Goal: Contribute content: Contribute content

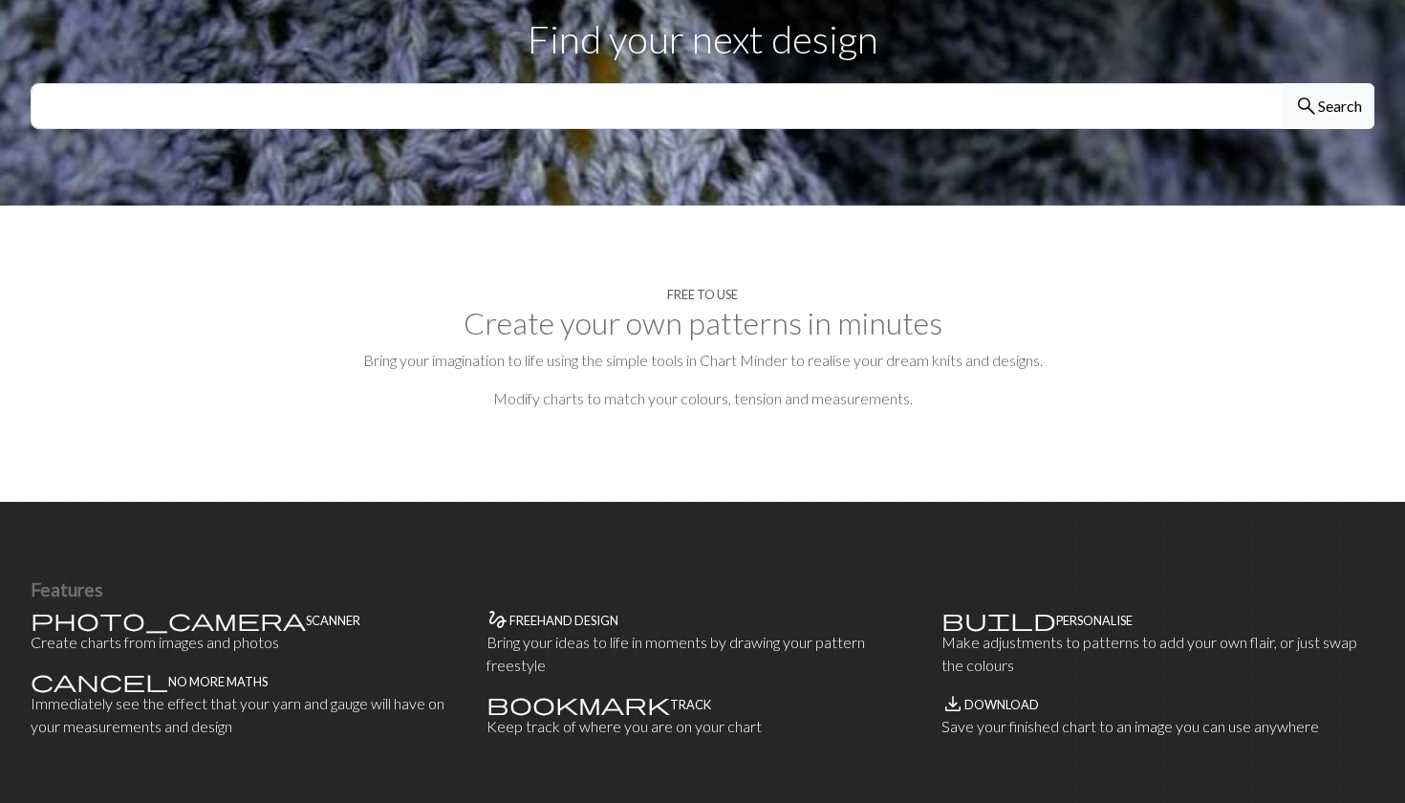
scroll to position [633, 0]
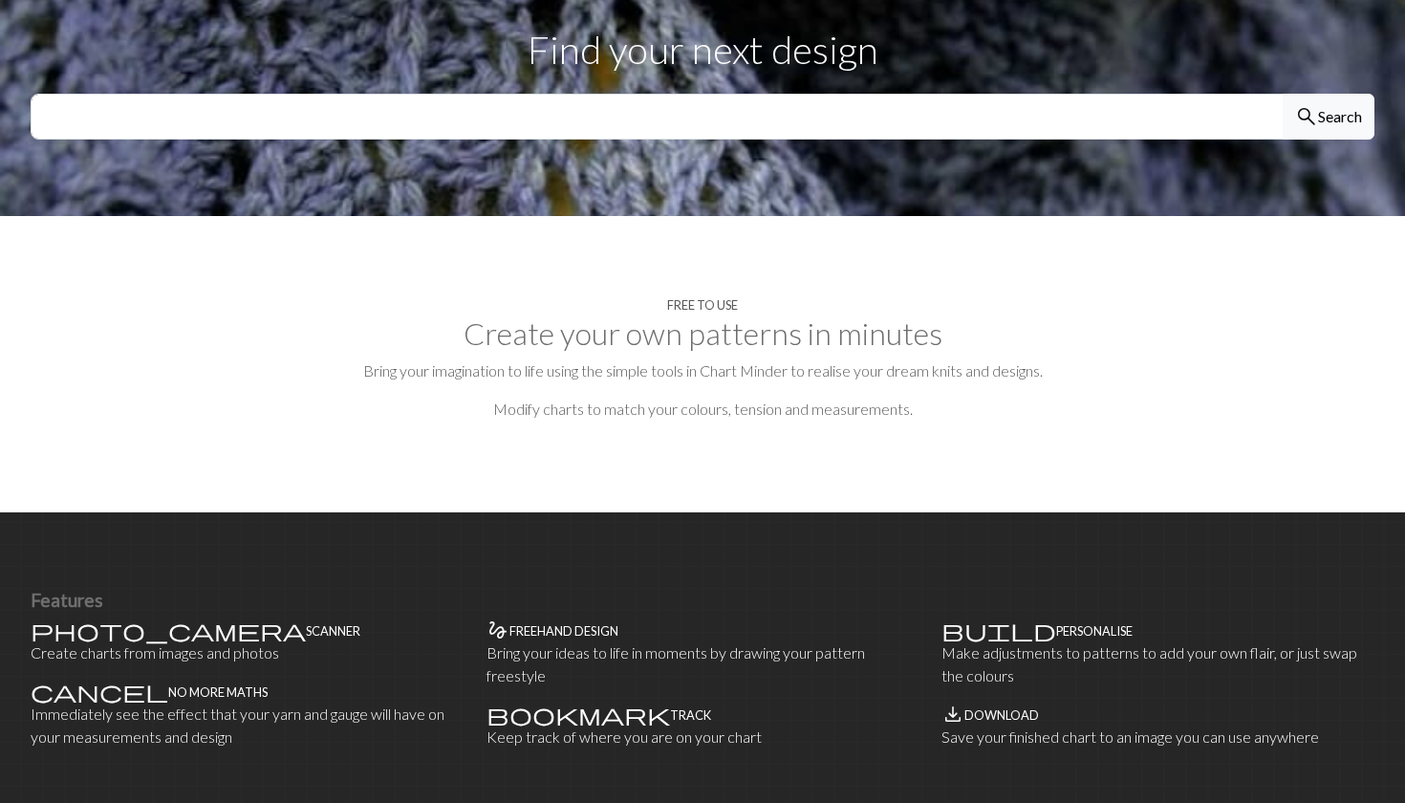
click at [1131, 317] on h2 "Create your own patterns in minutes" at bounding box center [703, 334] width 1344 height 36
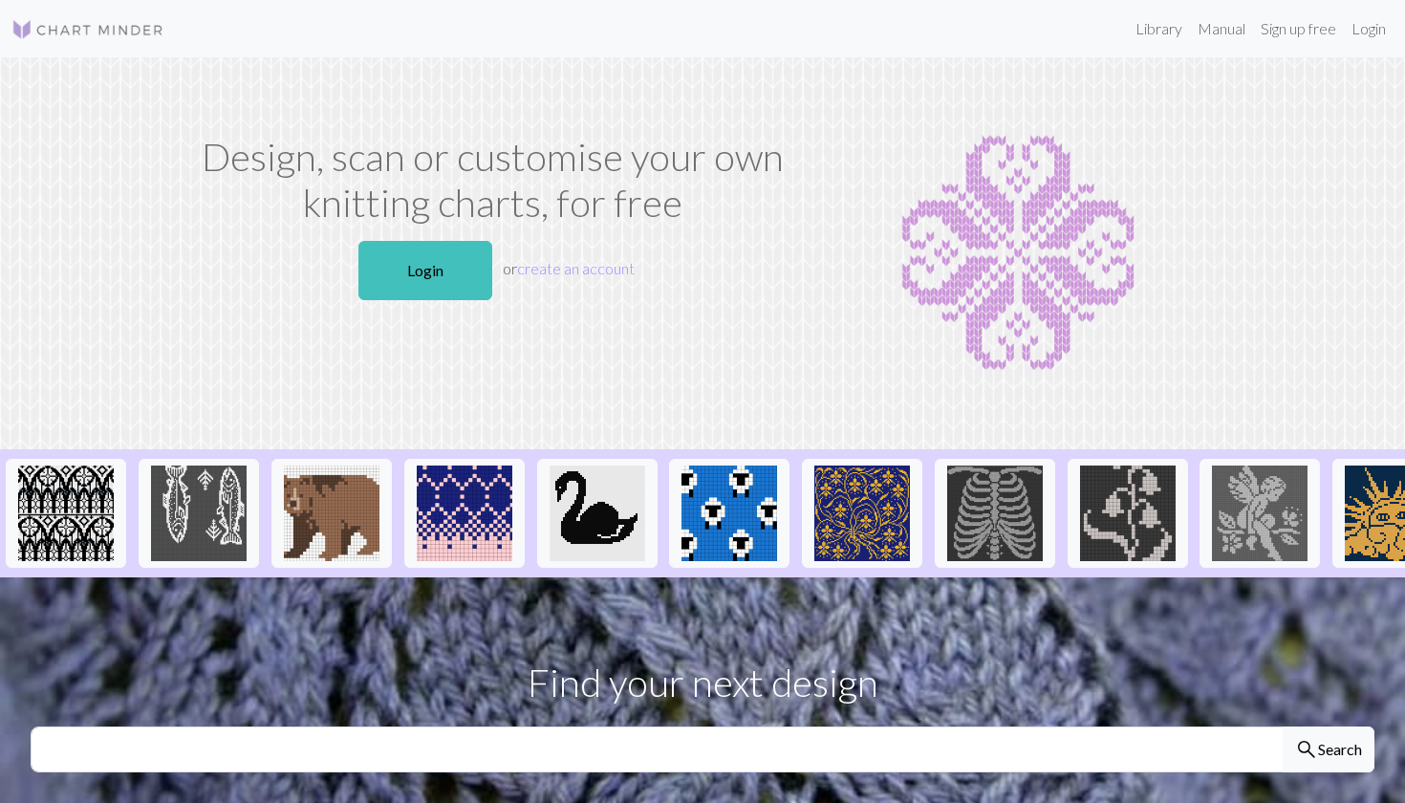
scroll to position [0, 0]
click at [1372, 38] on link "Login" at bounding box center [1369, 29] width 50 height 38
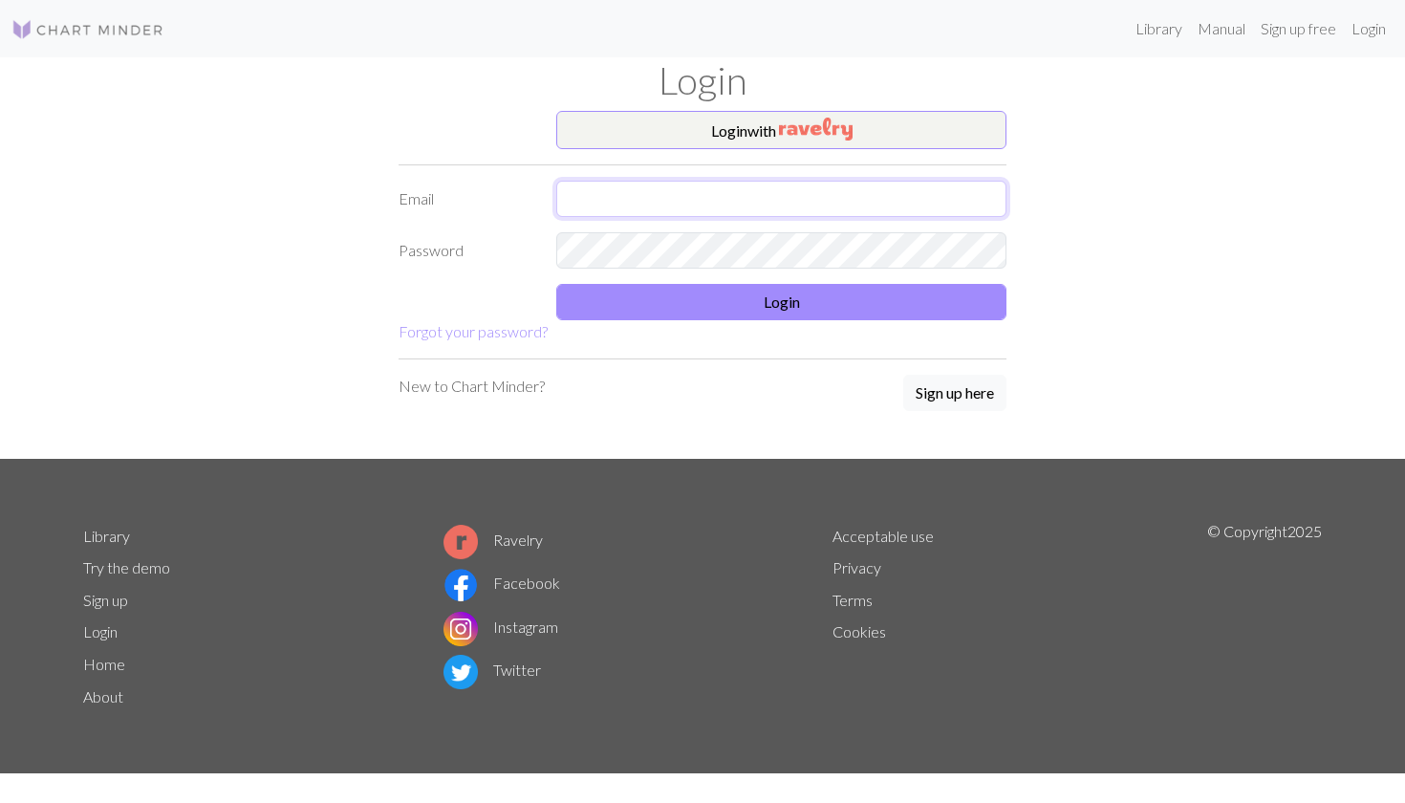
type input "k.fel@gmx.net"
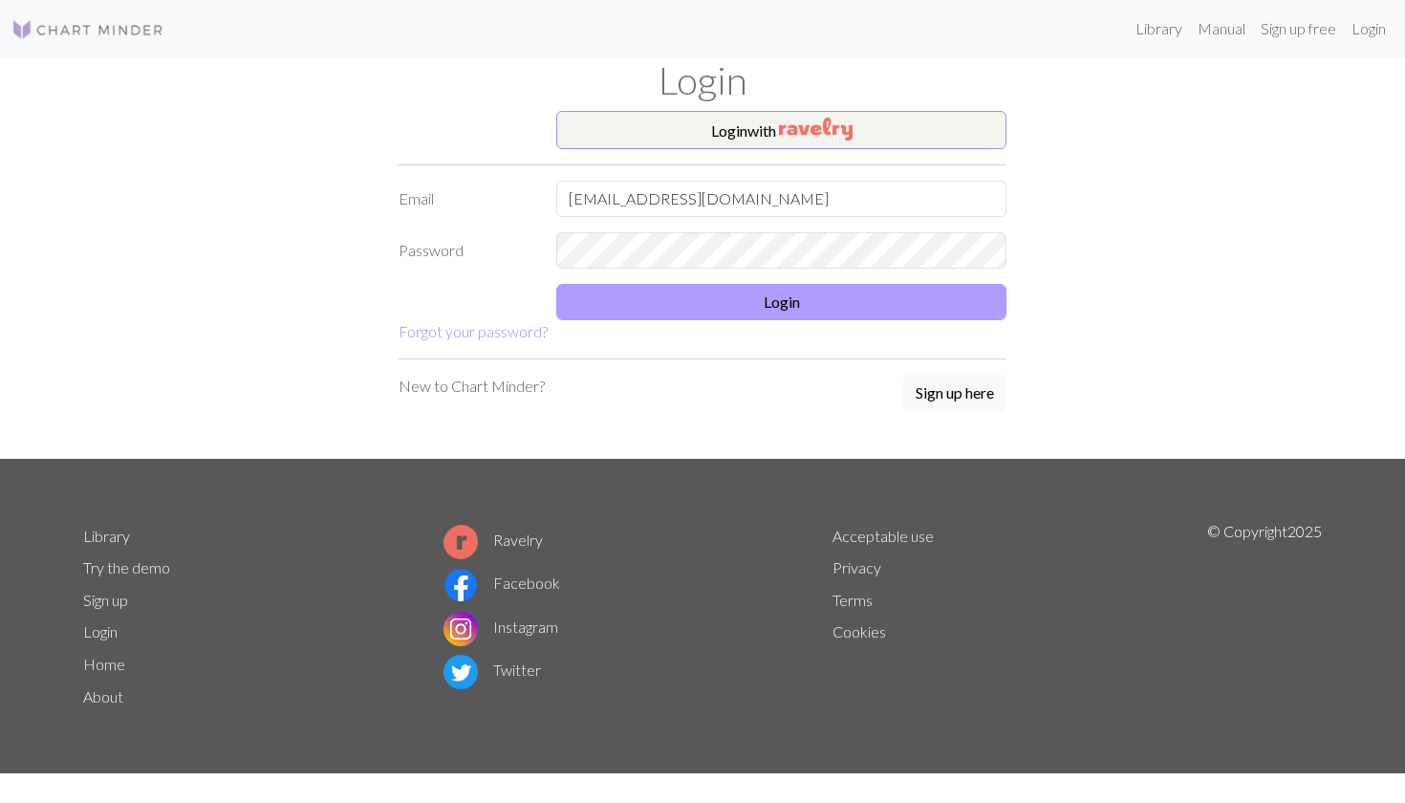
click at [645, 308] on button "Login" at bounding box center [781, 302] width 450 height 36
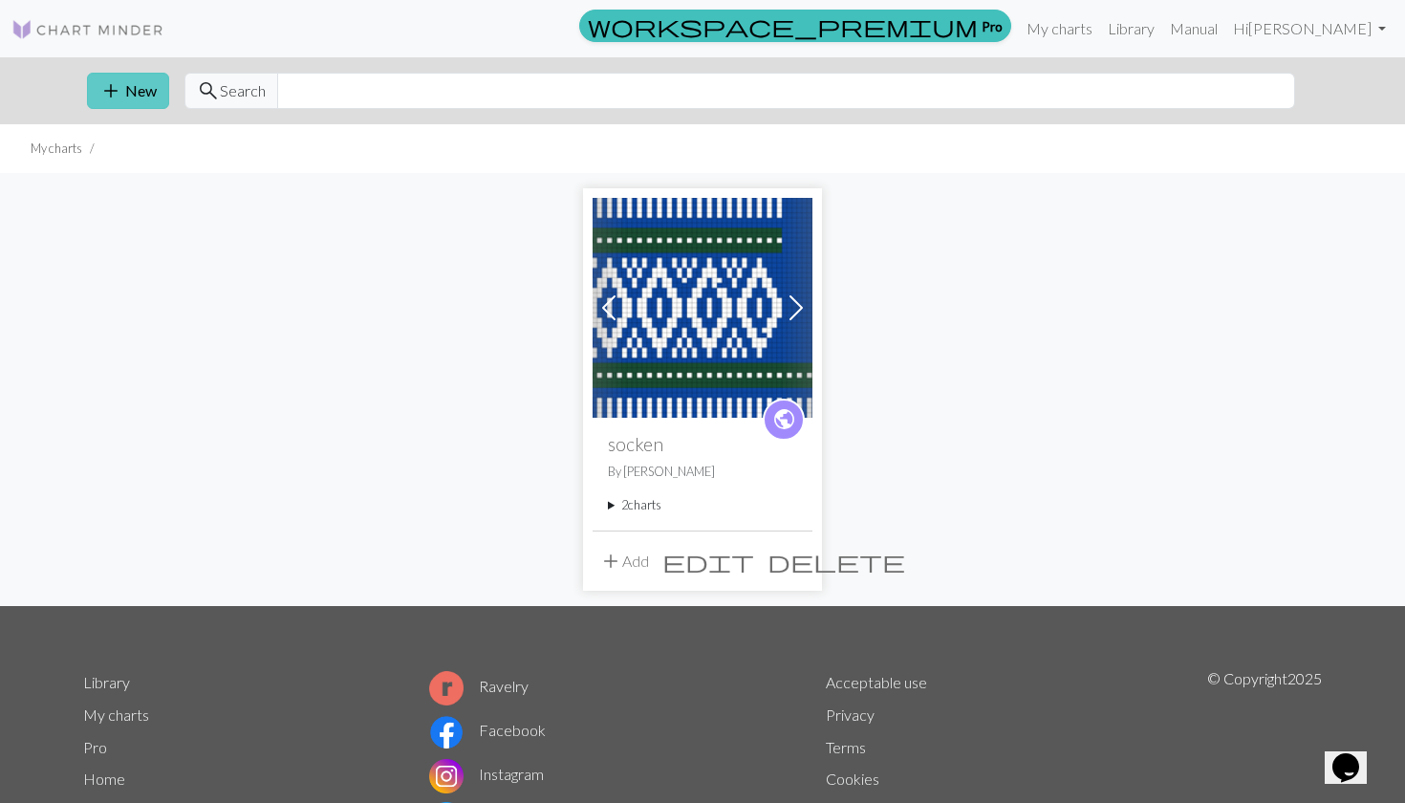
click at [133, 92] on button "add New" at bounding box center [128, 91] width 82 height 36
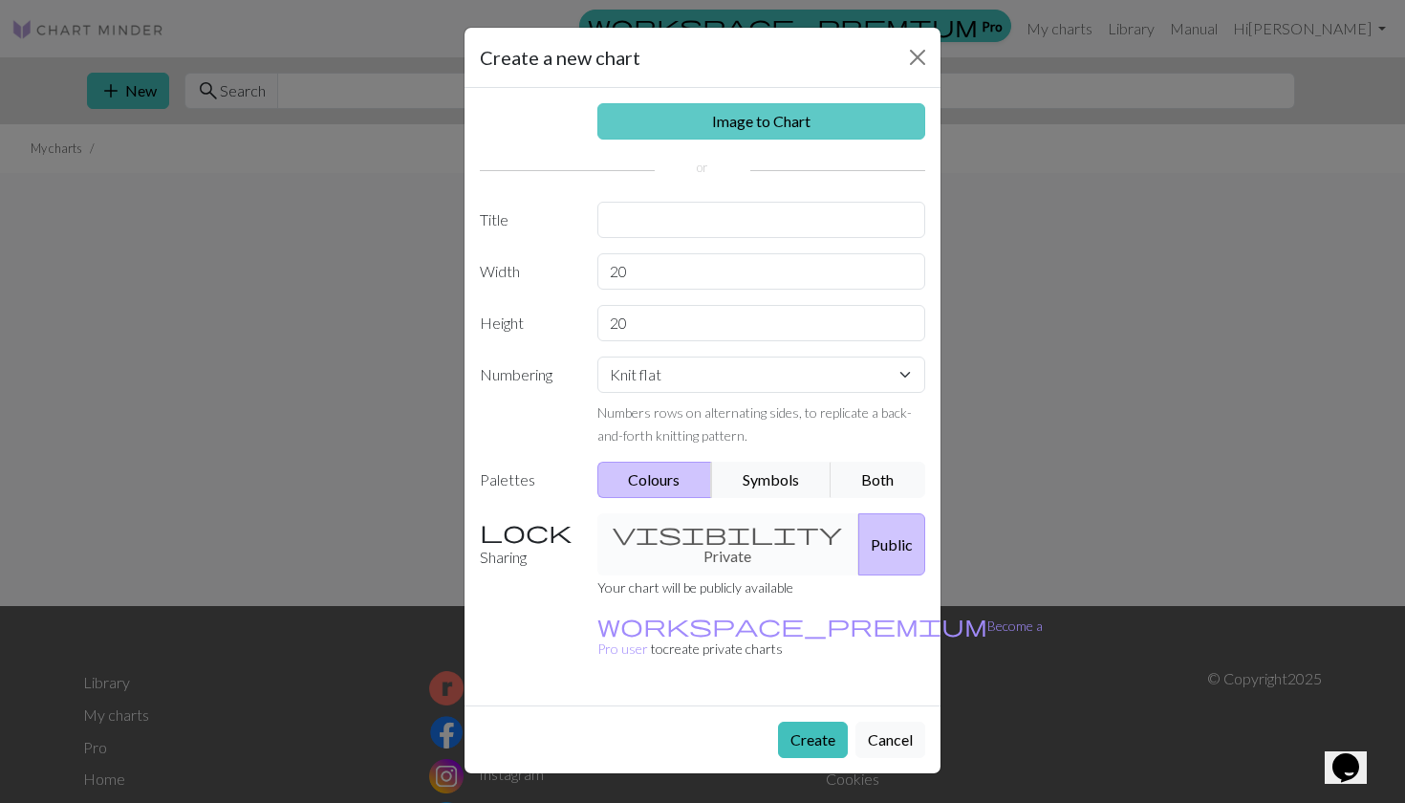
click at [792, 125] on link "Image to Chart" at bounding box center [762, 121] width 329 height 36
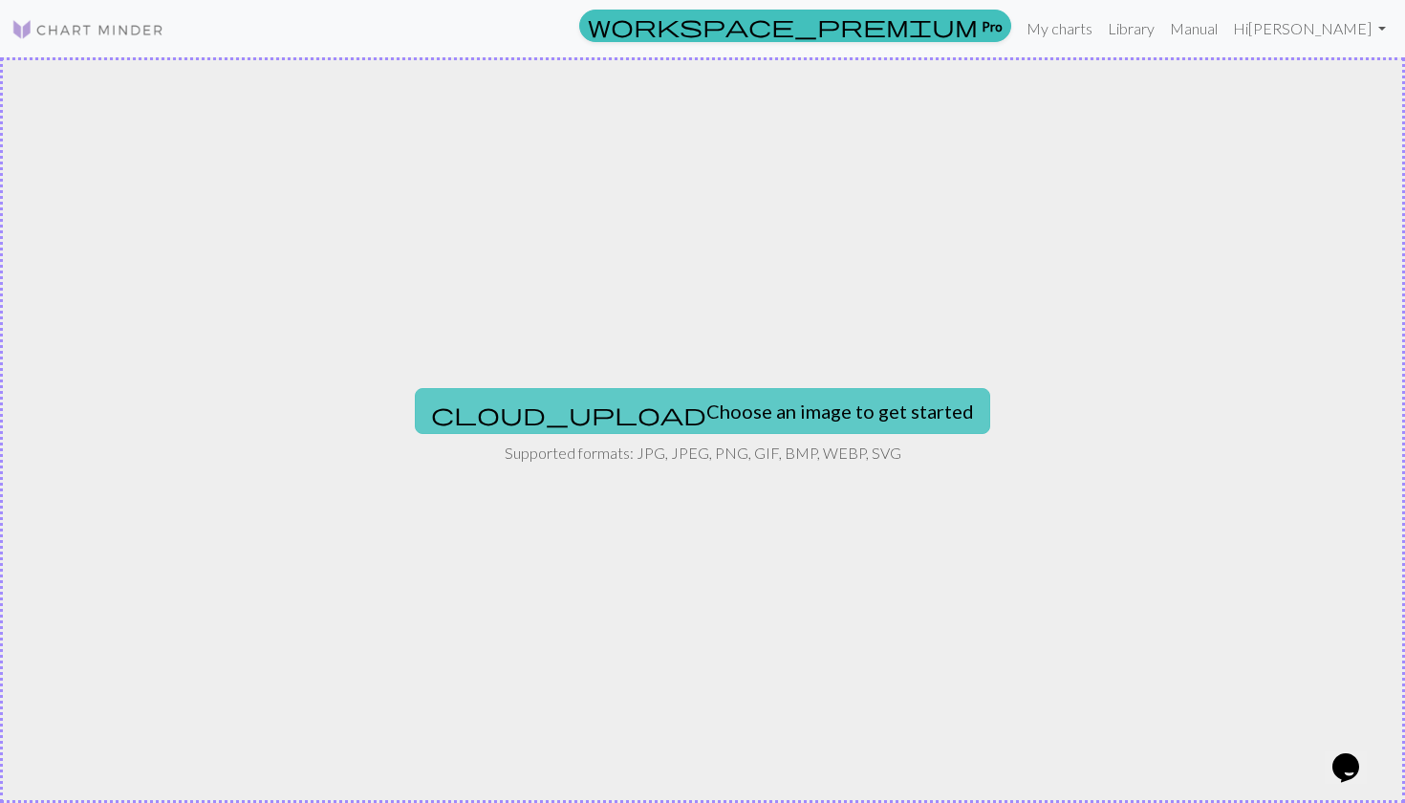
click at [656, 406] on button "cloud_upload Choose an image to get started" at bounding box center [703, 411] width 576 height 46
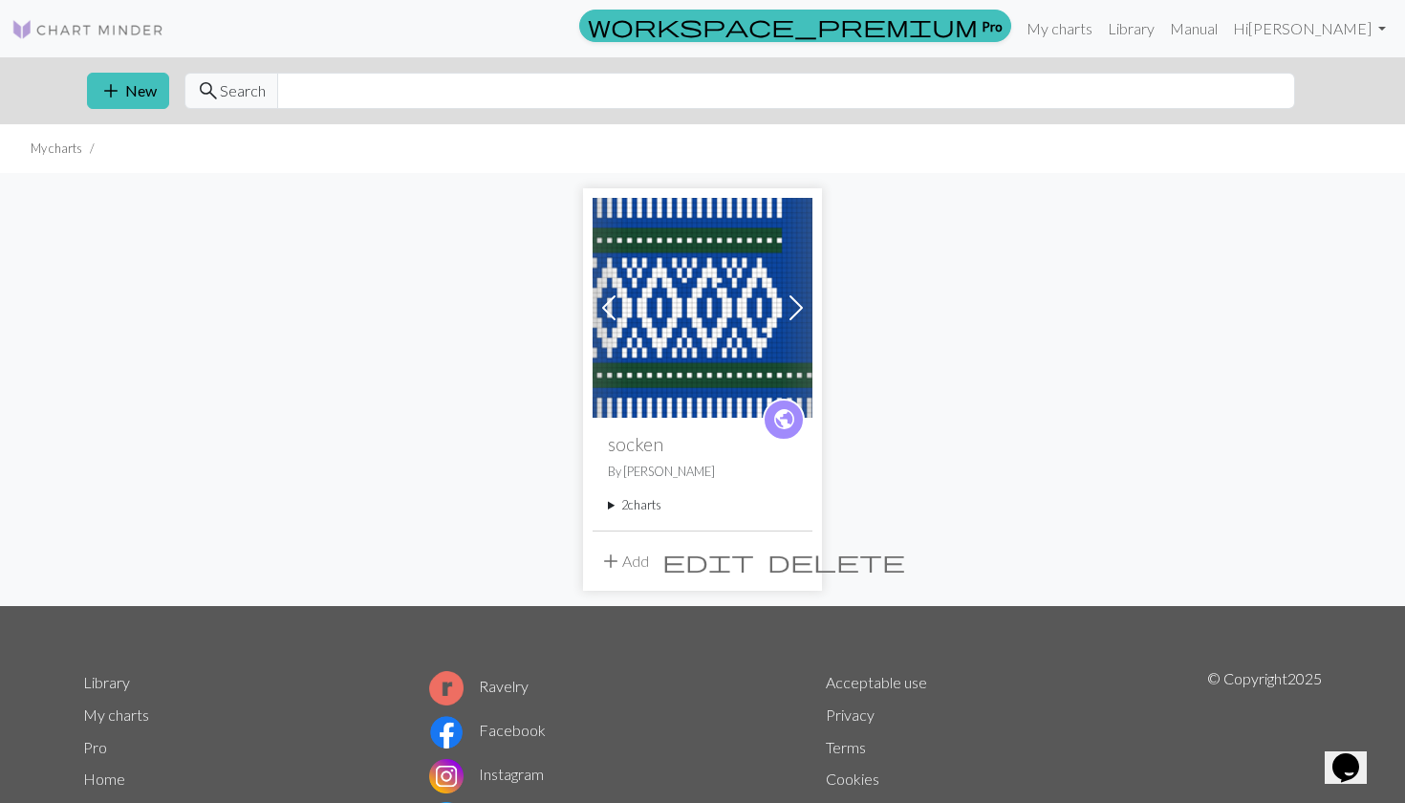
click at [671, 272] on img at bounding box center [703, 308] width 220 height 220
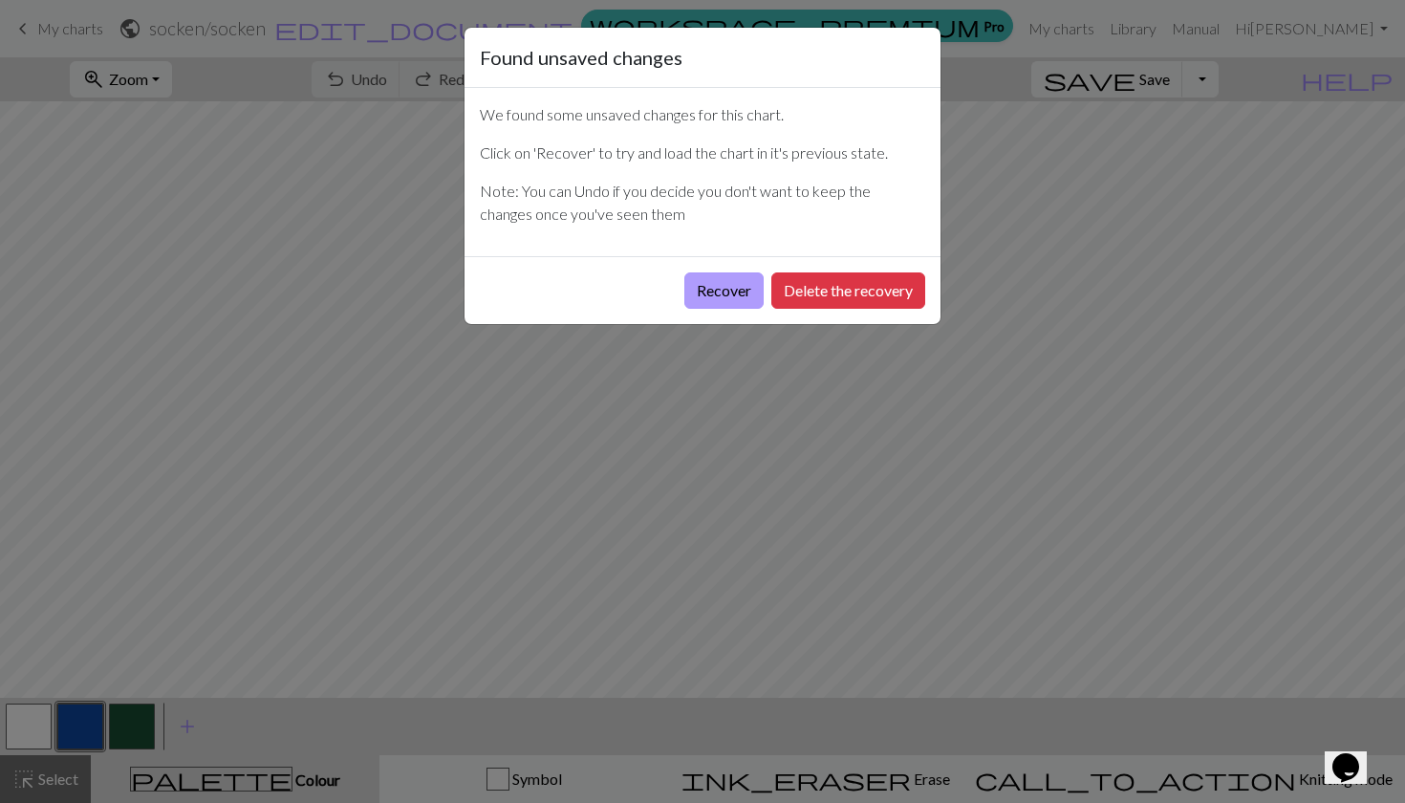
click at [715, 288] on button "Recover" at bounding box center [724, 290] width 79 height 36
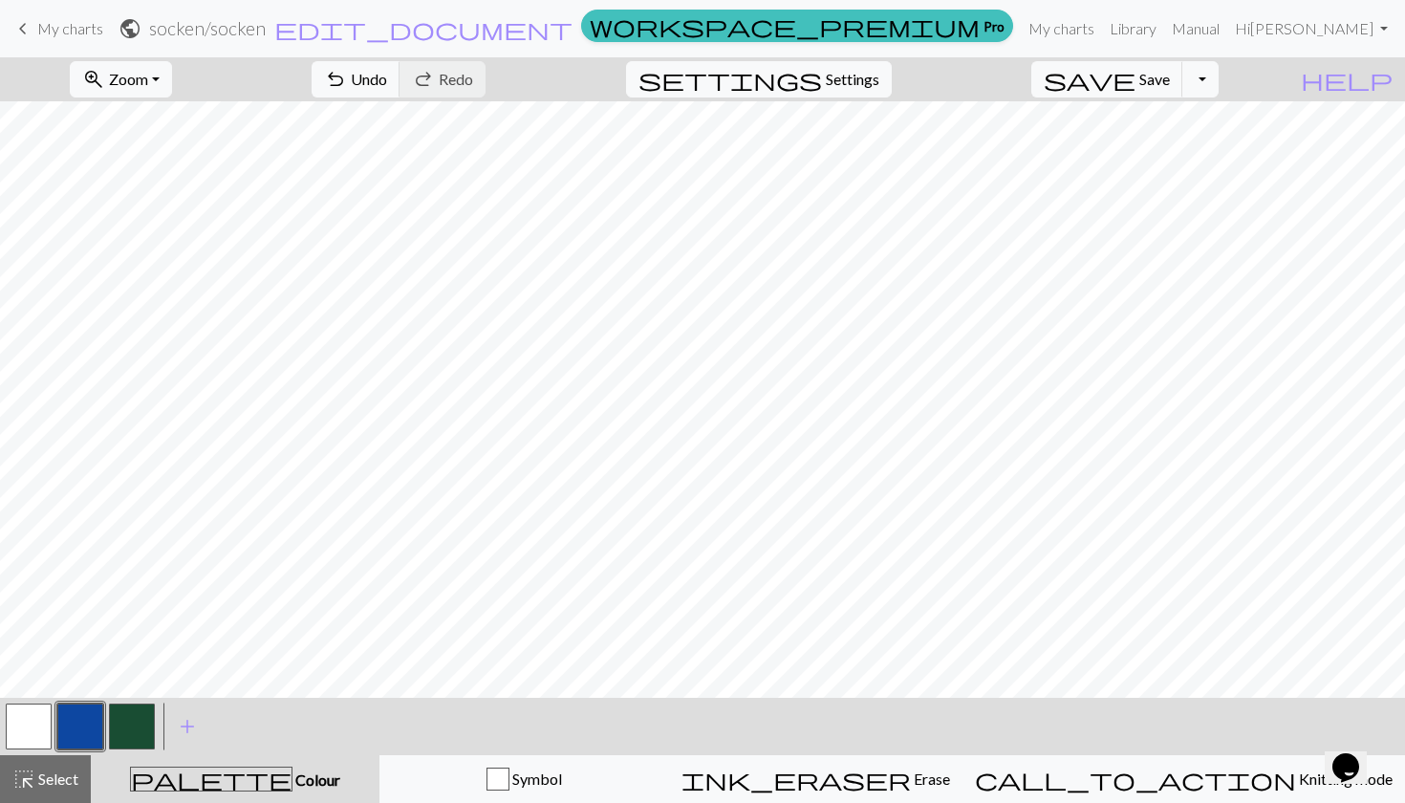
click at [32, 731] on button "button" at bounding box center [29, 727] width 46 height 46
click at [28, 721] on button "button" at bounding box center [29, 727] width 46 height 46
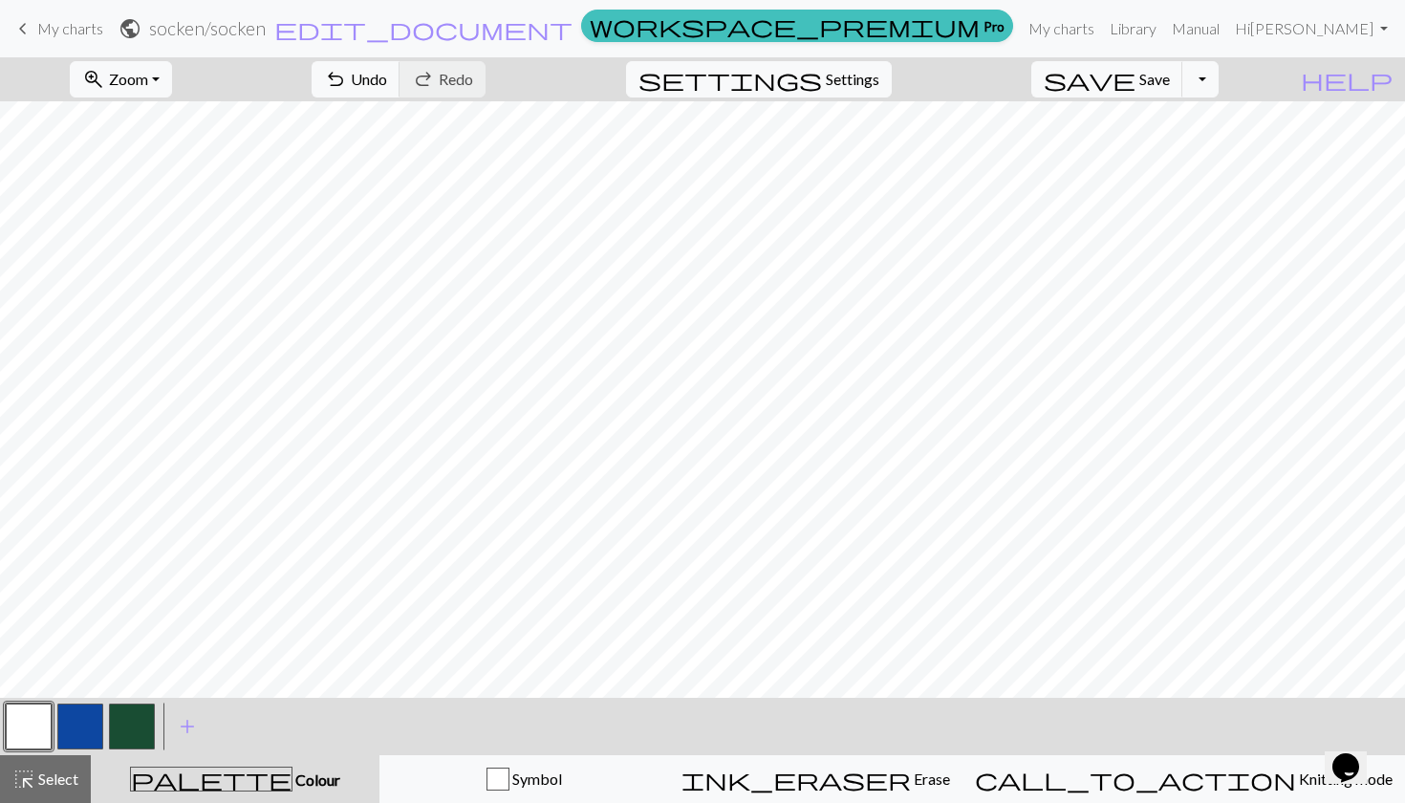
click at [28, 730] on button "button" at bounding box center [29, 727] width 46 height 46
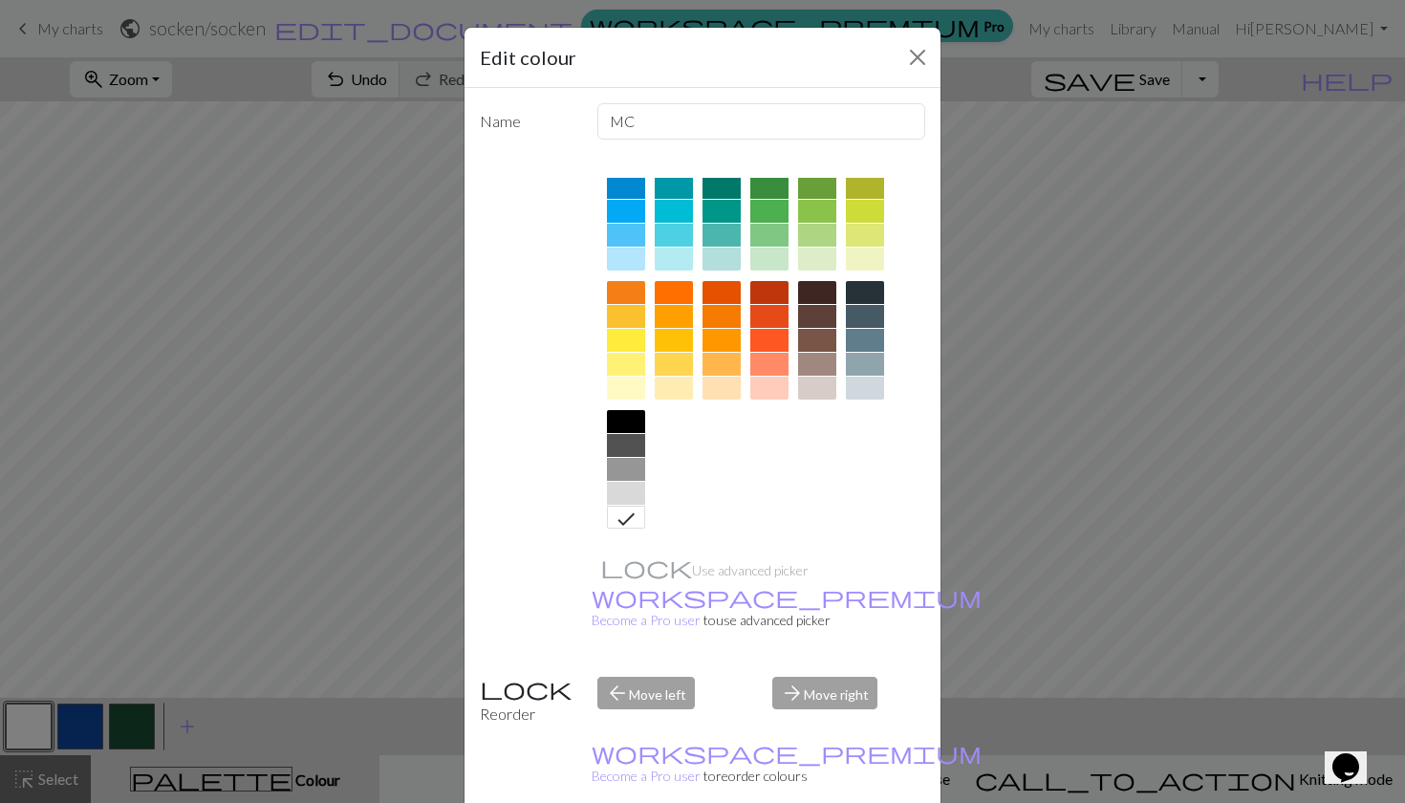
scroll to position [170, 0]
click at [617, 523] on icon at bounding box center [626, 519] width 23 height 23
click at [249, 730] on div "Edit colour Name MC Use advanced picker workspace_premium Become a Pro user to …" at bounding box center [702, 401] width 1405 height 803
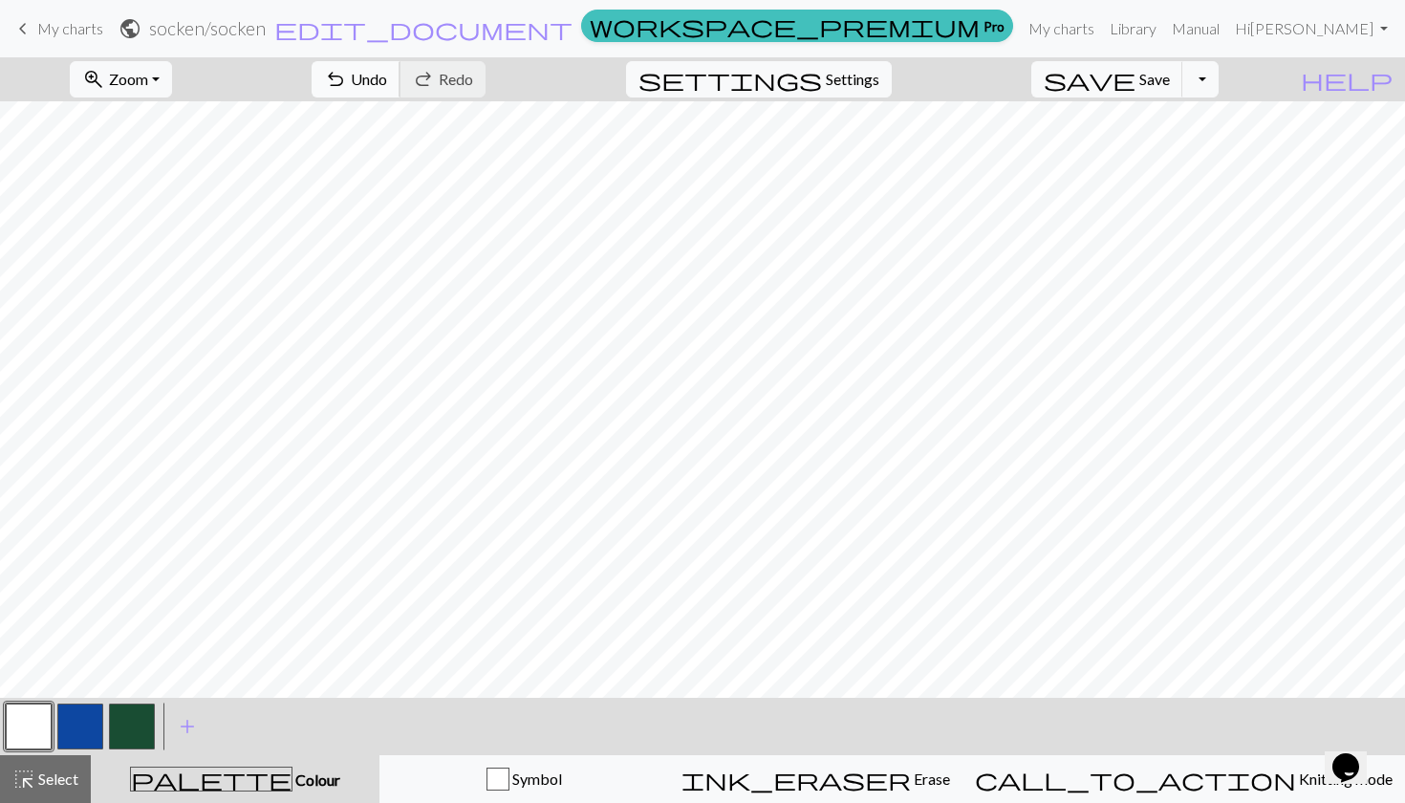
click at [401, 81] on button "undo Undo Undo" at bounding box center [356, 79] width 89 height 36
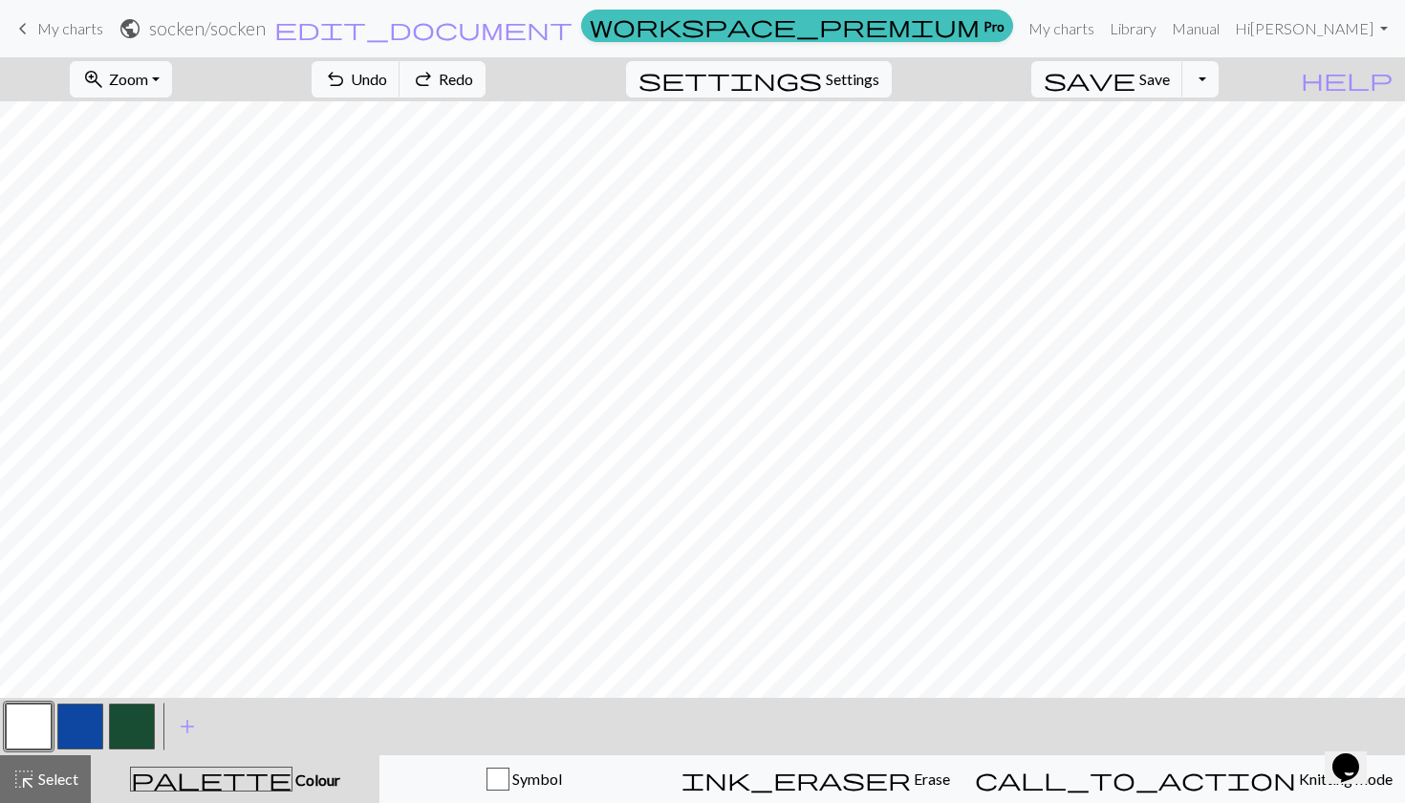
click at [72, 725] on button "button" at bounding box center [80, 727] width 46 height 46
click at [29, 738] on button "button" at bounding box center [29, 727] width 46 height 46
click at [347, 80] on span "undo" at bounding box center [335, 79] width 23 height 27
click at [15, 740] on button "button" at bounding box center [29, 727] width 46 height 46
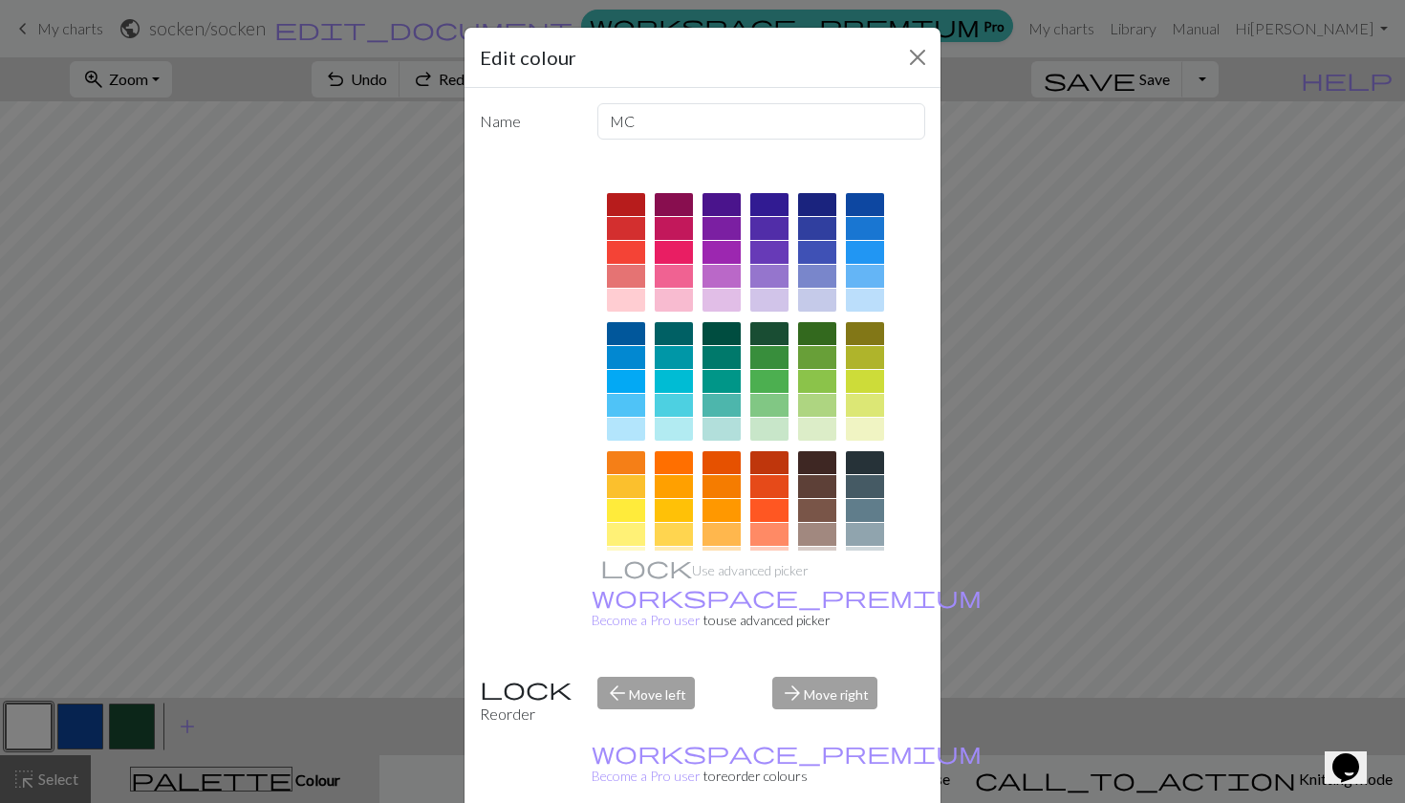
click at [381, 718] on div "Edit colour Name MC Use advanced picker workspace_premium Become a Pro user to …" at bounding box center [702, 401] width 1405 height 803
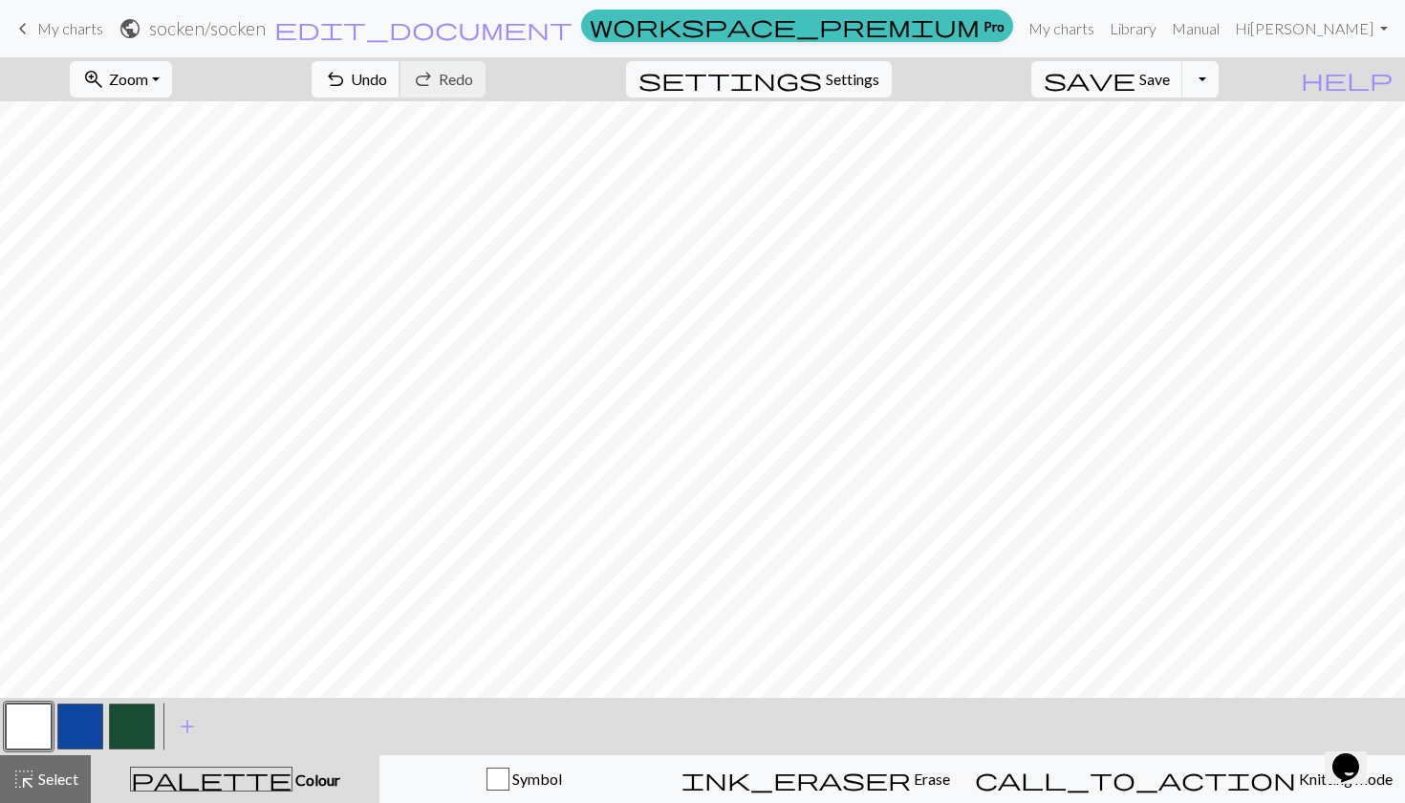
click at [401, 82] on button "undo Undo Undo" at bounding box center [356, 79] width 89 height 36
click at [401, 63] on button "undo Undo Undo" at bounding box center [356, 79] width 89 height 36
click at [387, 75] on span "Undo" at bounding box center [369, 79] width 36 height 18
click at [387, 76] on span "Undo" at bounding box center [369, 79] width 36 height 18
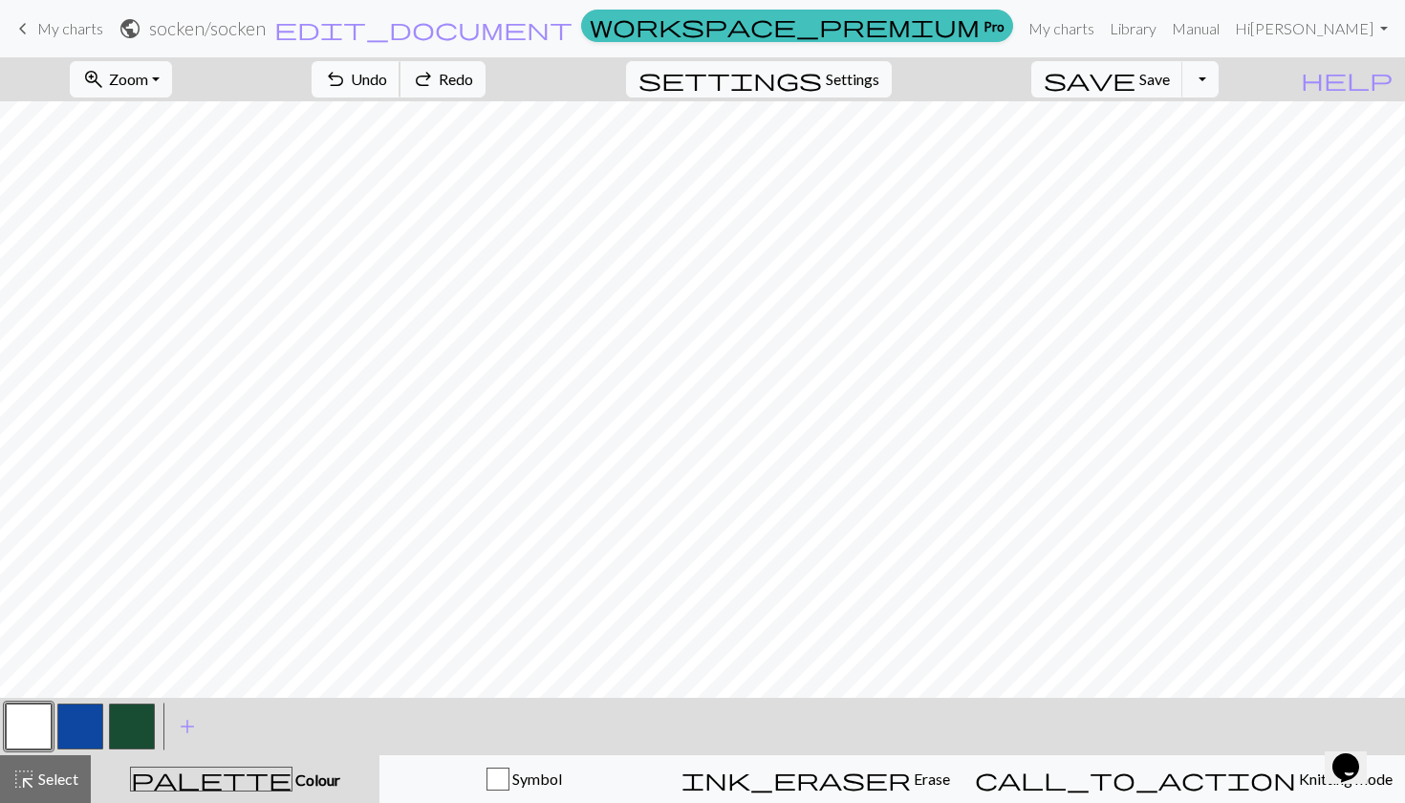
click at [387, 76] on span "Undo" at bounding box center [369, 79] width 36 height 18
click at [347, 68] on span "undo" at bounding box center [335, 79] width 23 height 27
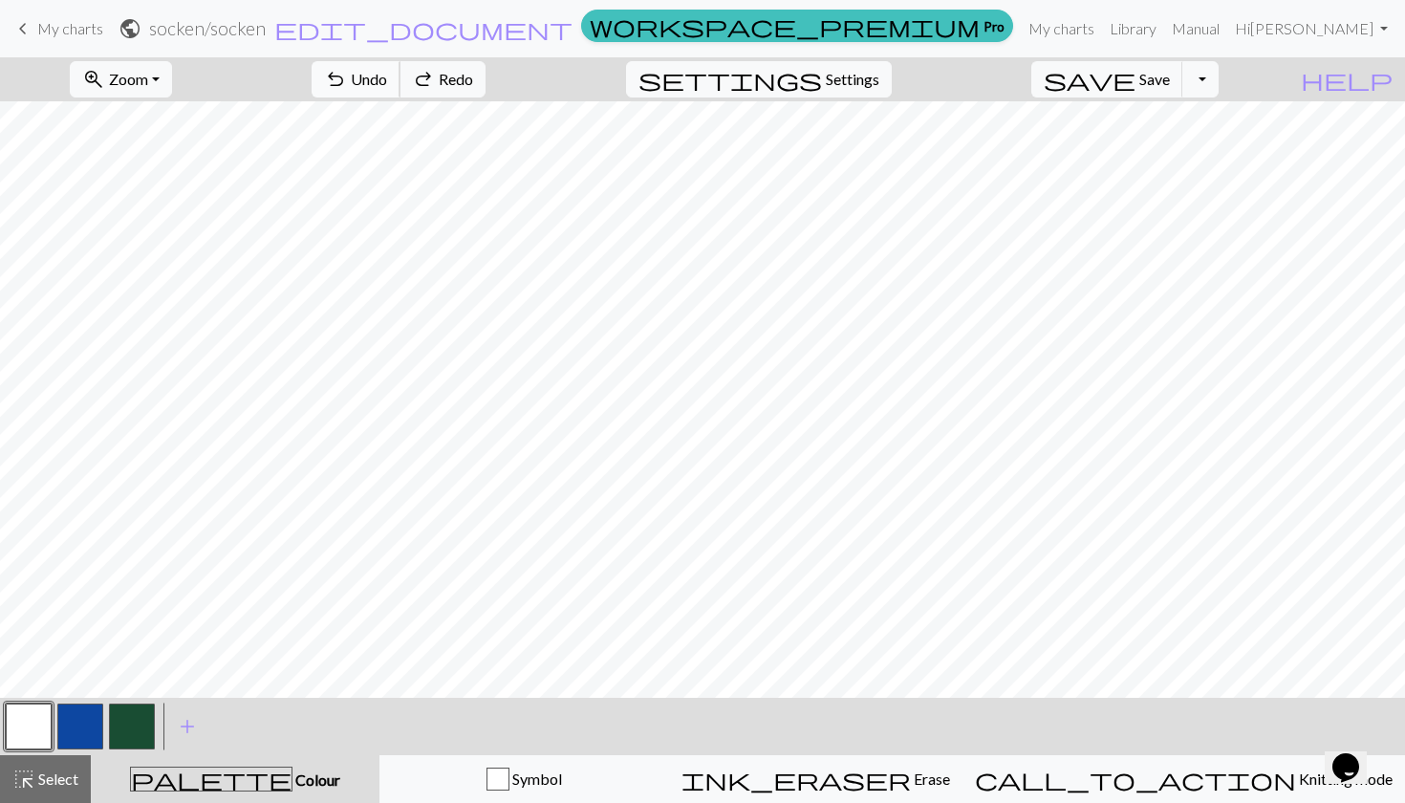
click at [347, 68] on span "undo" at bounding box center [335, 79] width 23 height 27
click at [387, 79] on span "Undo" at bounding box center [369, 79] width 36 height 18
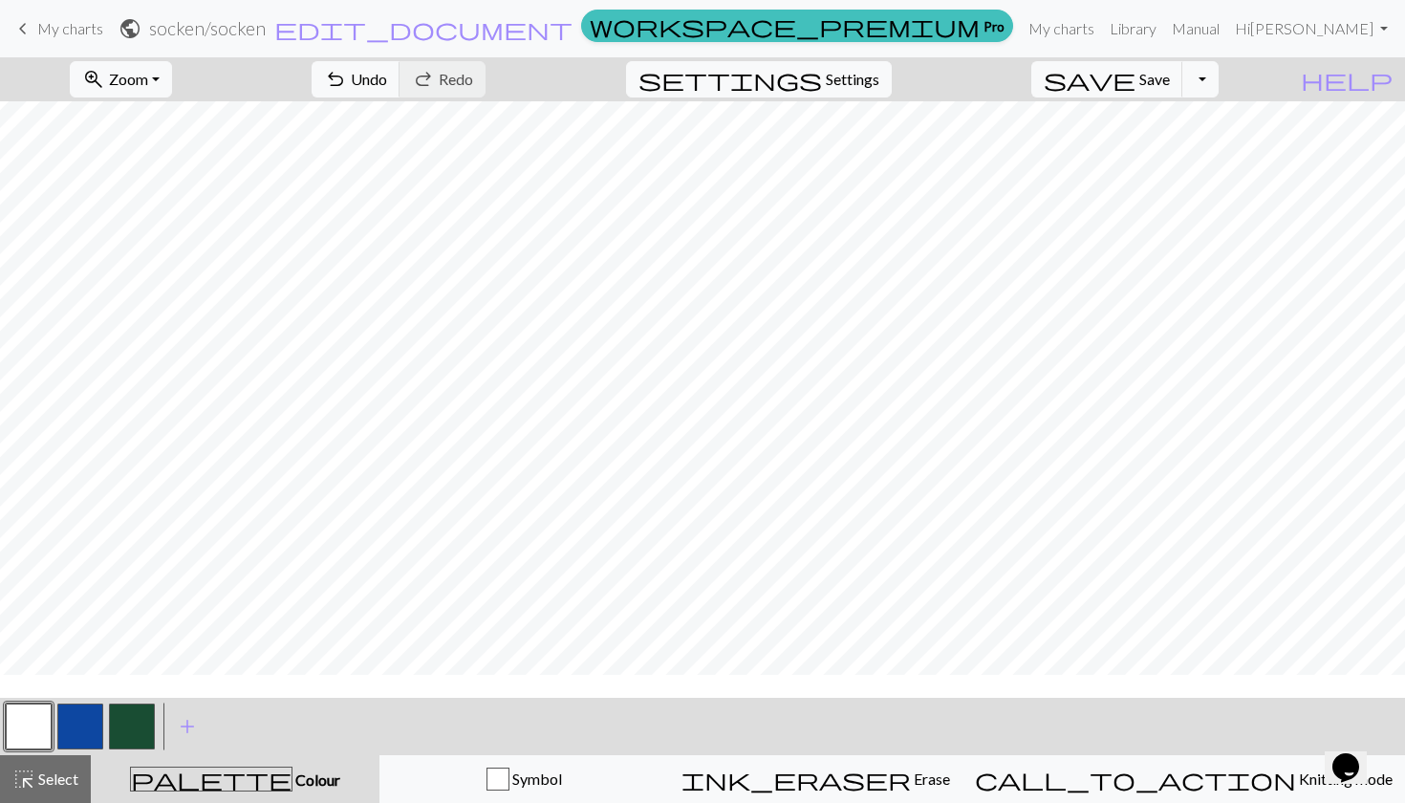
scroll to position [125, 529]
click at [401, 67] on button "undo Undo Undo" at bounding box center [356, 79] width 89 height 36
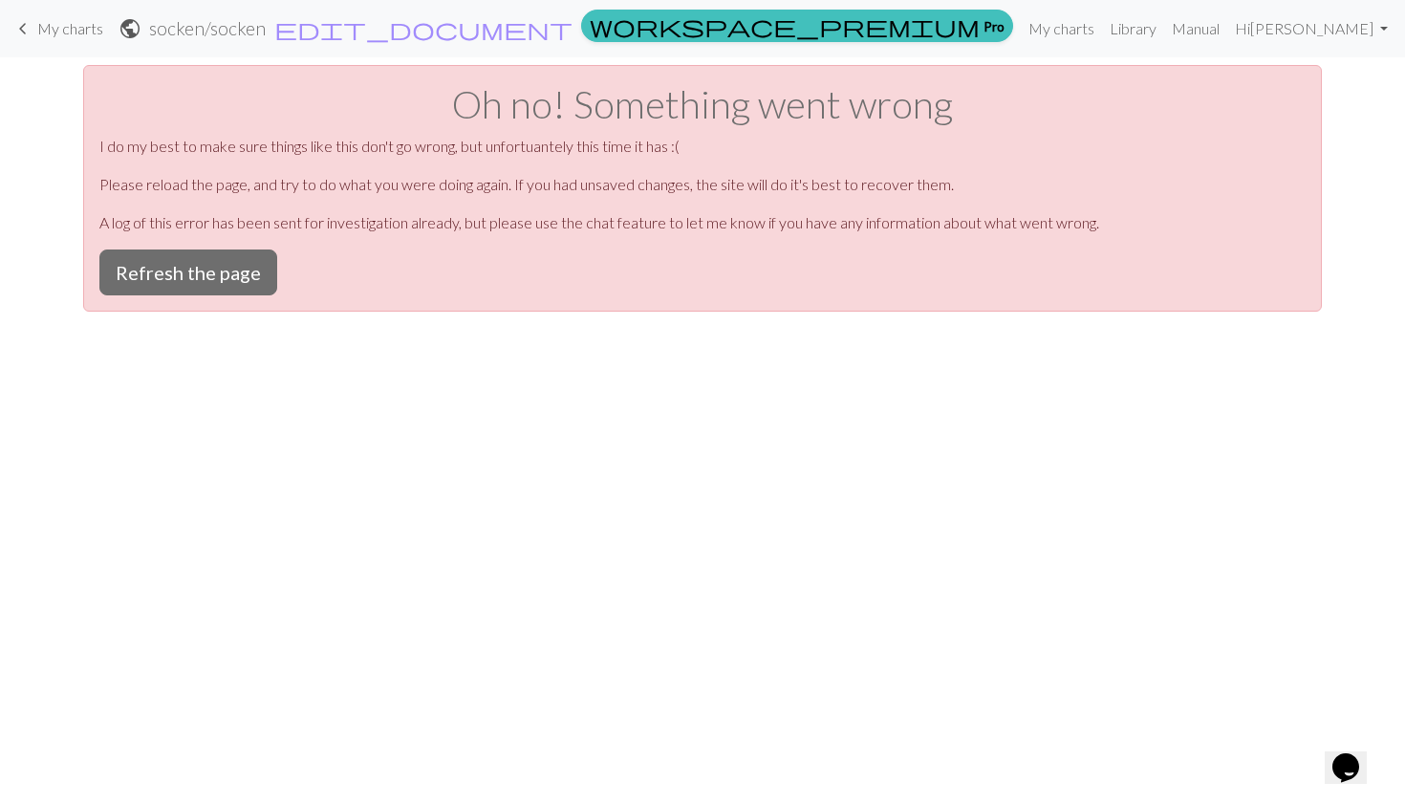
scroll to position [0, 0]
click at [187, 275] on button "Refresh the page" at bounding box center [188, 273] width 178 height 46
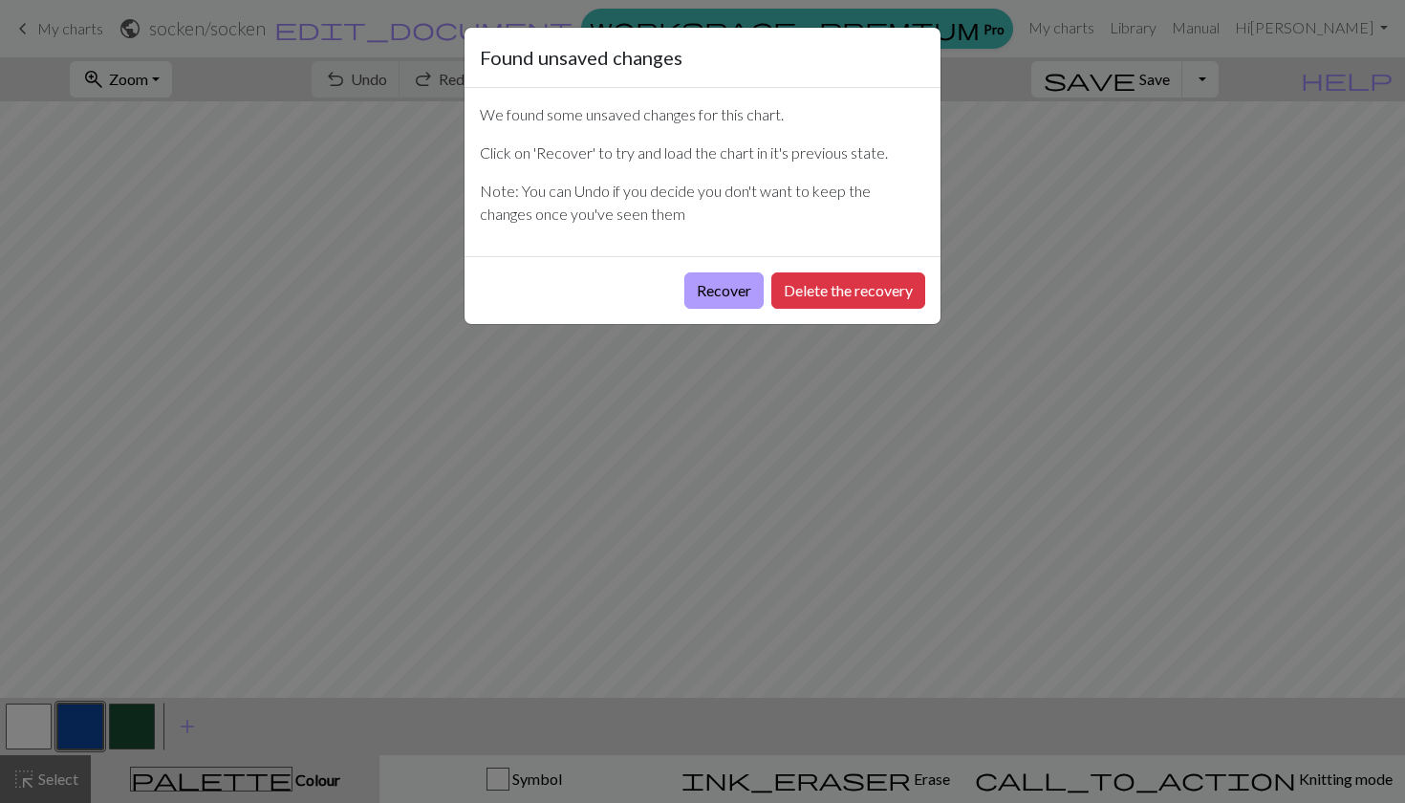
click at [702, 283] on button "Recover" at bounding box center [724, 290] width 79 height 36
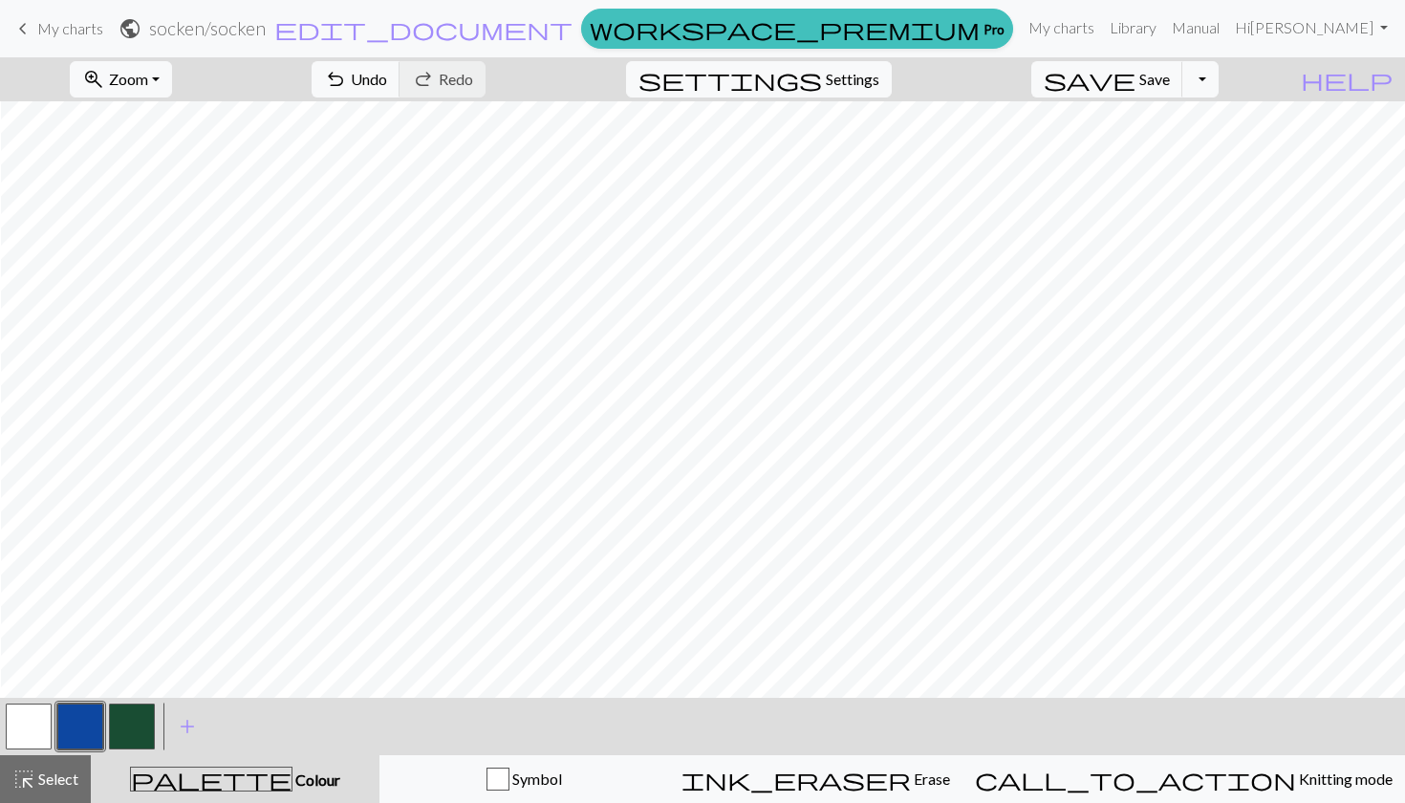
scroll to position [98, 529]
click at [40, 718] on button "button" at bounding box center [29, 727] width 46 height 46
click at [387, 72] on span "Undo" at bounding box center [369, 79] width 36 height 18
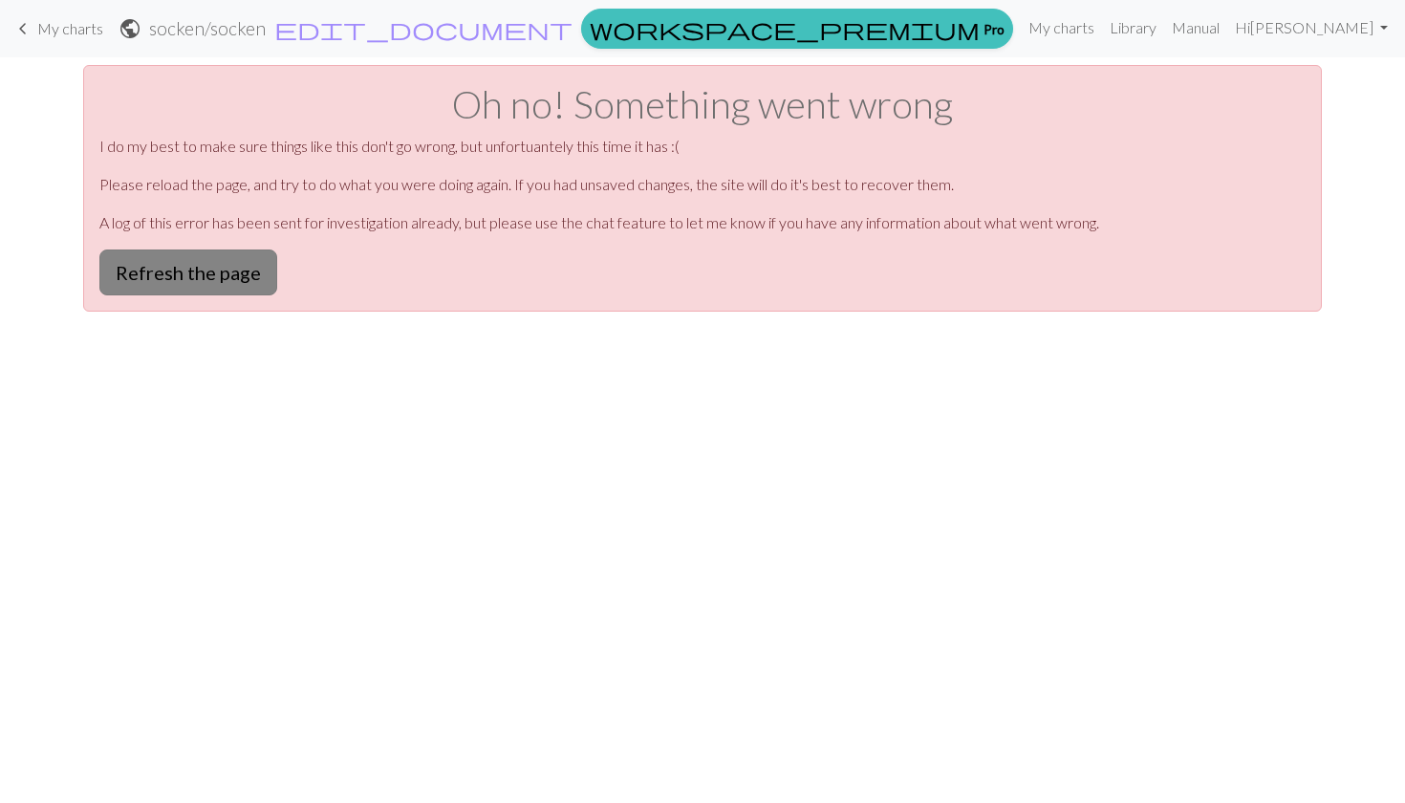
click at [221, 277] on button "Refresh the page" at bounding box center [188, 273] width 178 height 46
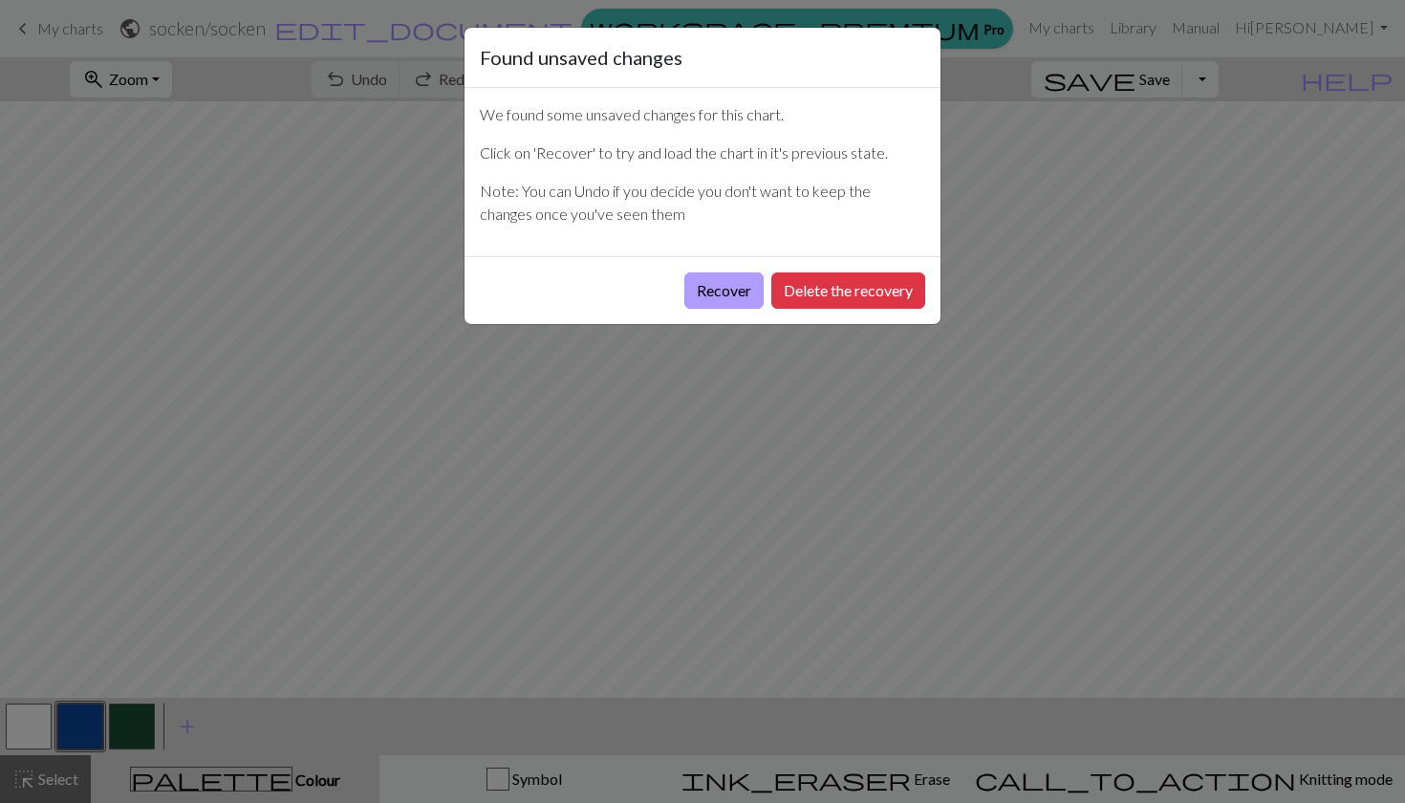
click at [720, 297] on button "Recover" at bounding box center [724, 290] width 79 height 36
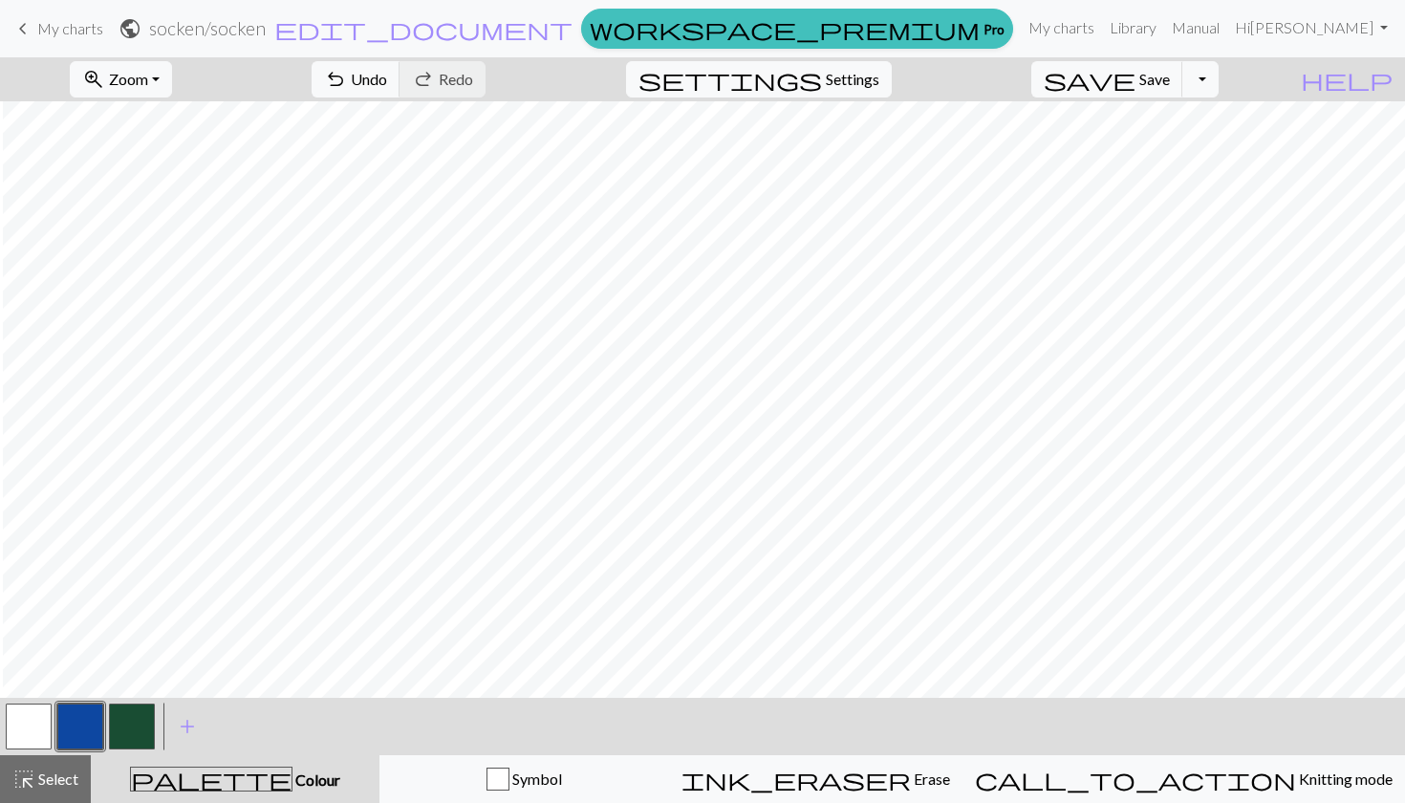
scroll to position [0, 529]
click at [22, 736] on button "button" at bounding box center [29, 727] width 46 height 46
click at [347, 85] on span "undo" at bounding box center [335, 79] width 23 height 27
click at [142, 725] on button "button" at bounding box center [132, 727] width 46 height 46
click at [125, 728] on button "button" at bounding box center [132, 727] width 46 height 46
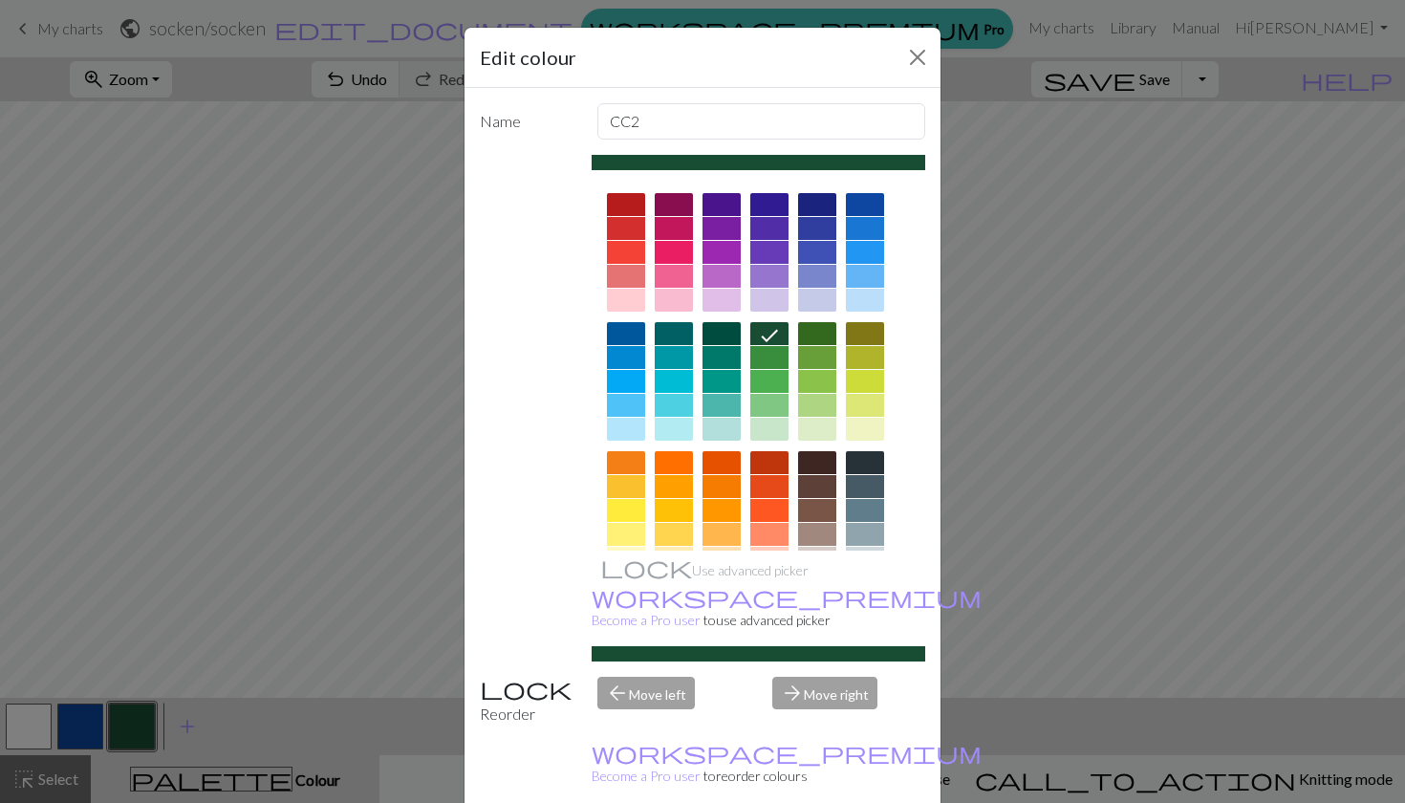
click at [142, 730] on div "Edit colour Name CC2 Use advanced picker workspace_premium Become a Pro user to…" at bounding box center [702, 401] width 1405 height 803
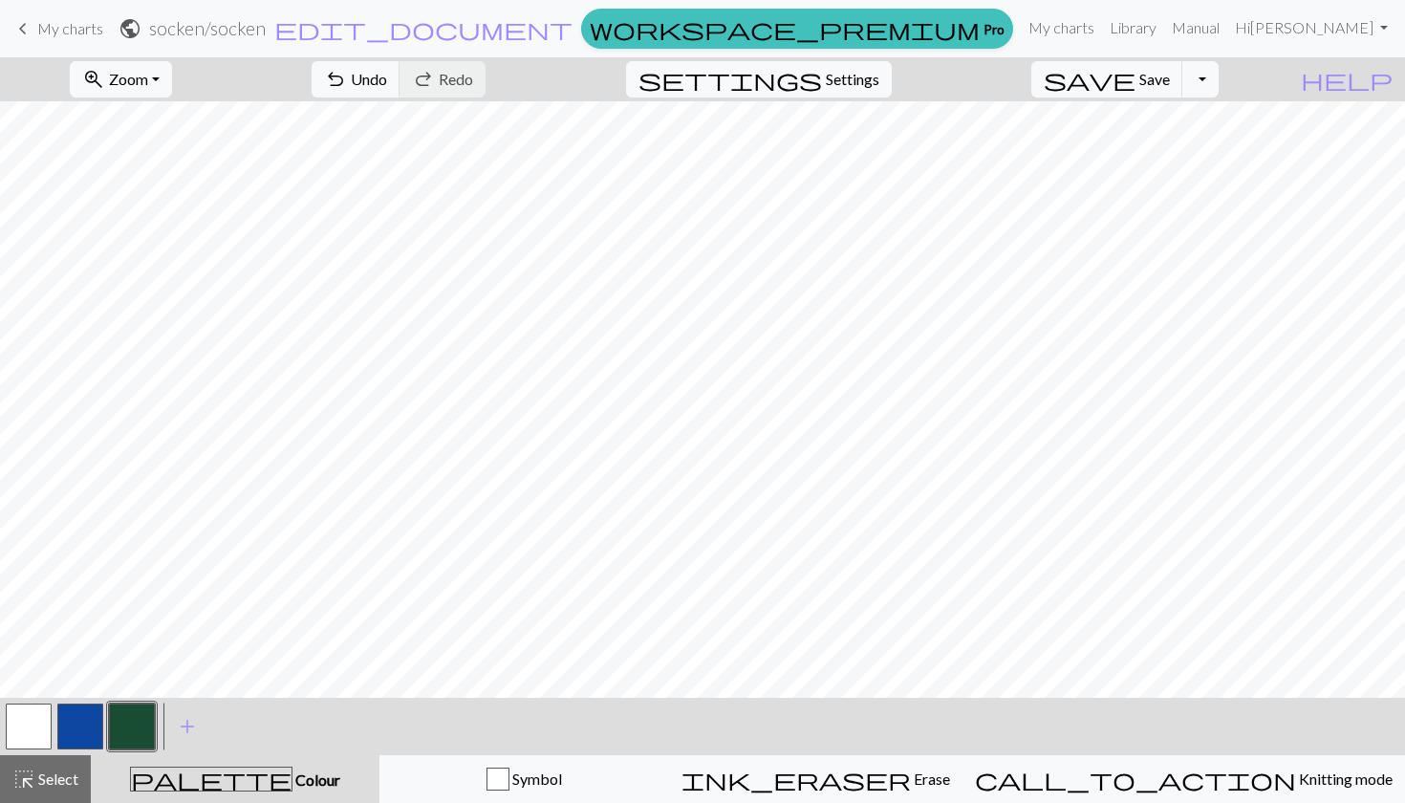
click at [141, 718] on button "button" at bounding box center [132, 727] width 46 height 46
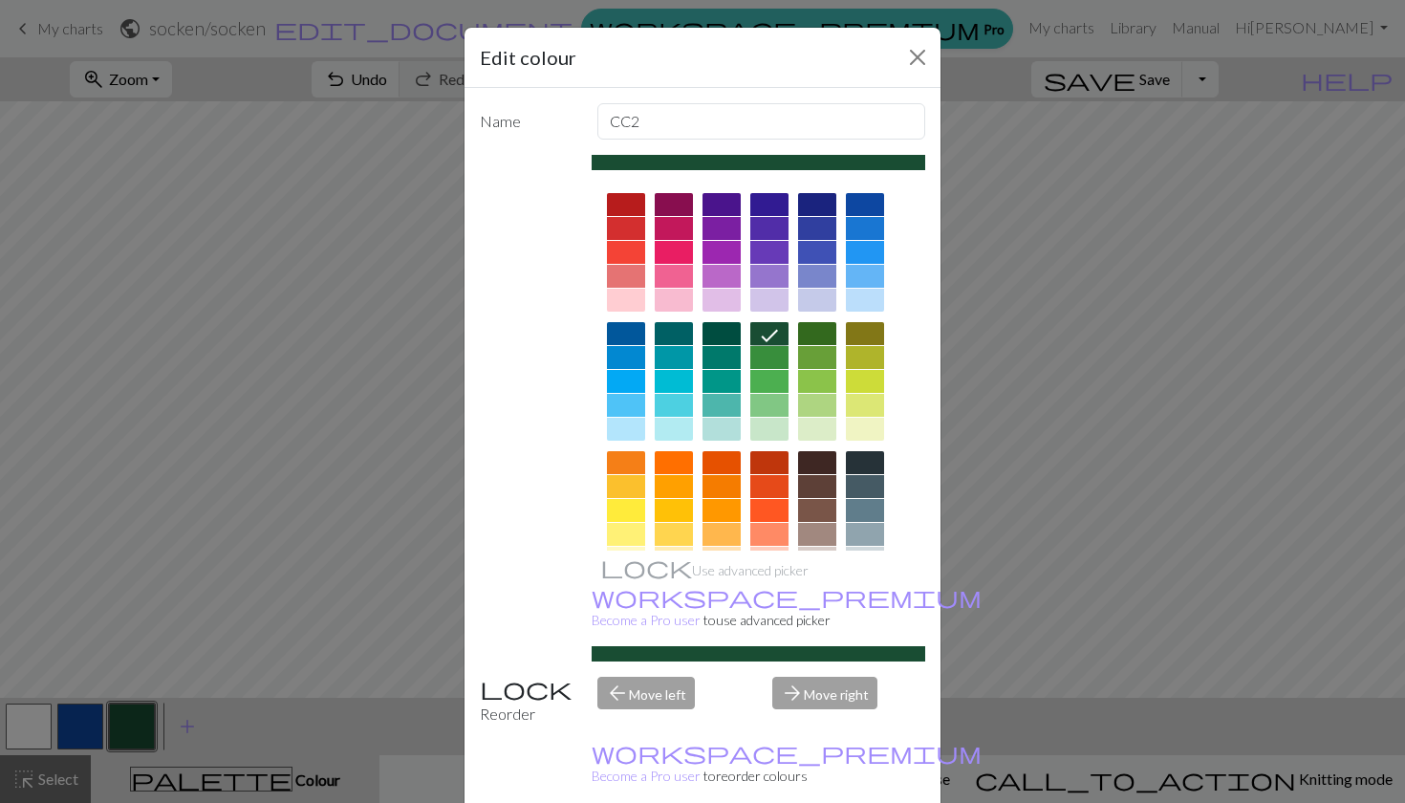
click at [772, 334] on icon at bounding box center [769, 335] width 23 height 23
click at [324, 687] on div "Edit colour Name CC2 Use advanced picker workspace_premium Become a Pro user to…" at bounding box center [702, 401] width 1405 height 803
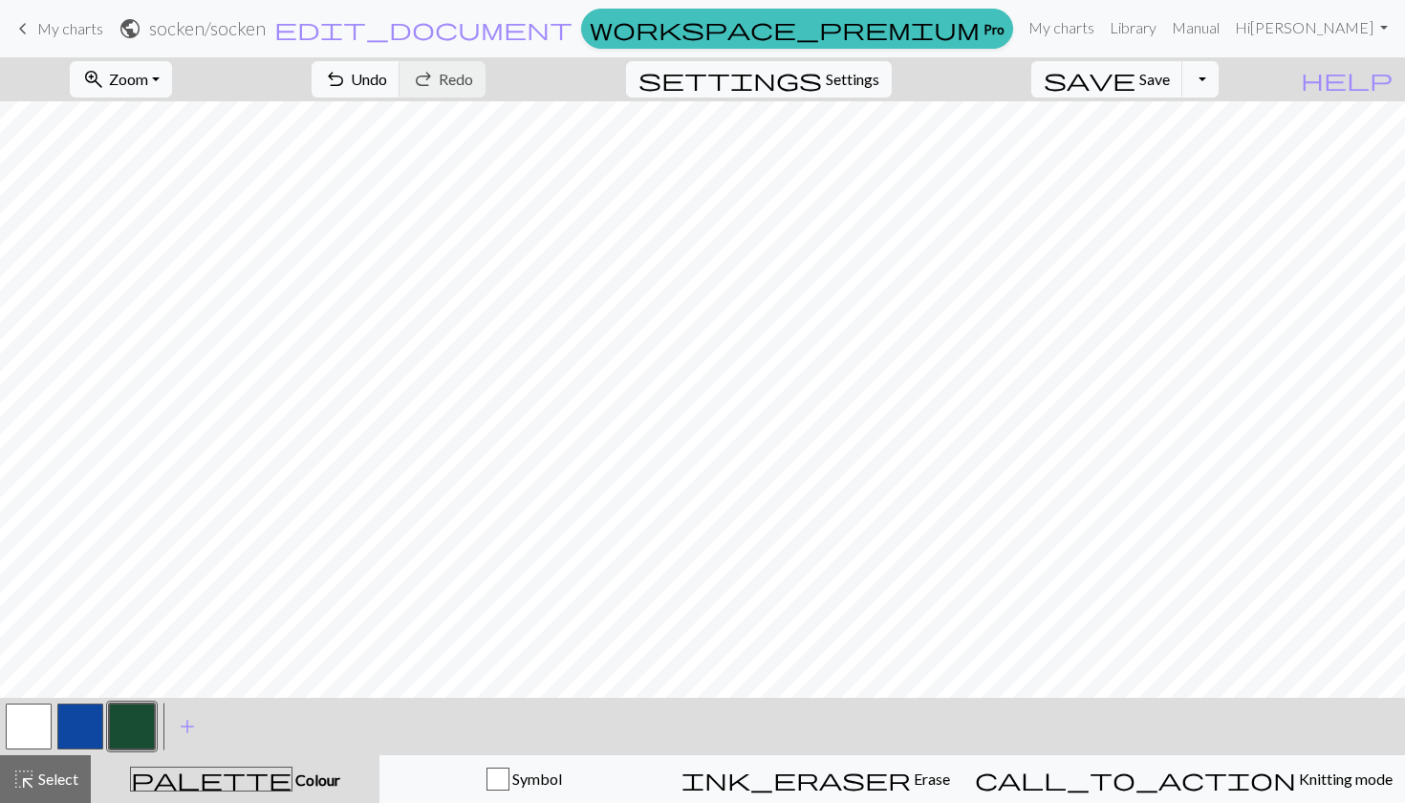
click at [142, 735] on button "button" at bounding box center [132, 727] width 46 height 46
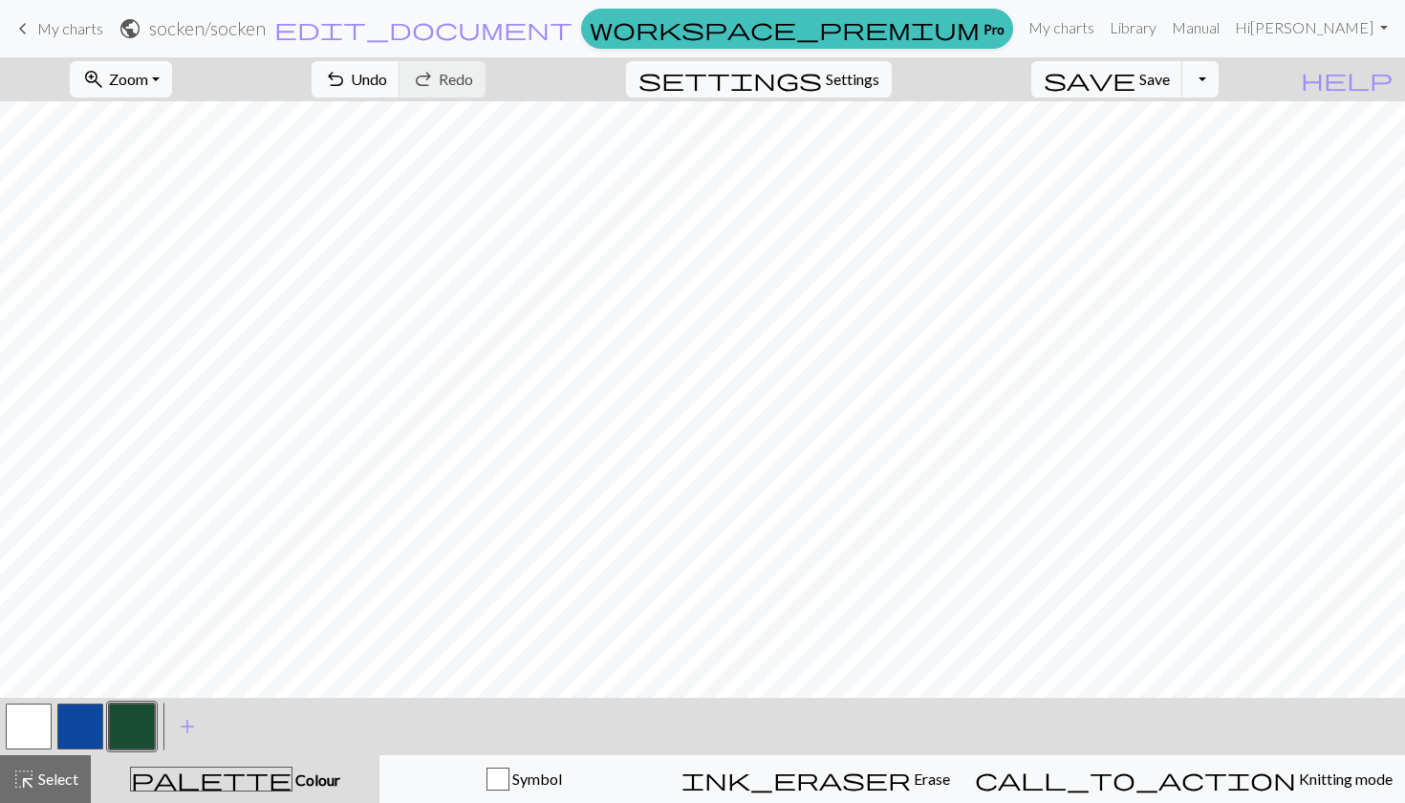
click at [144, 733] on button "button" at bounding box center [132, 727] width 46 height 46
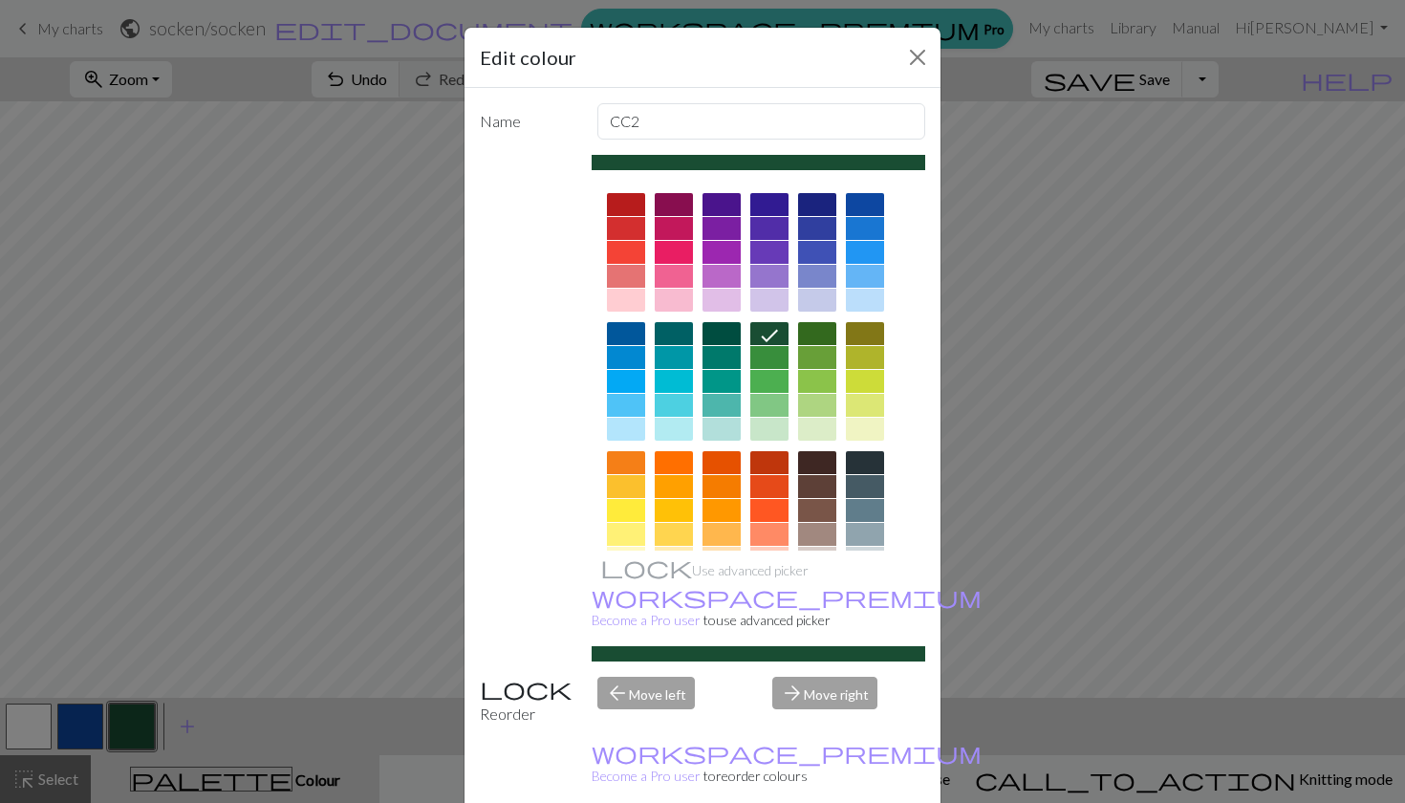
click at [144, 733] on div "Edit colour Name CC2 Use advanced picker workspace_premium Become a Pro user to…" at bounding box center [702, 401] width 1405 height 803
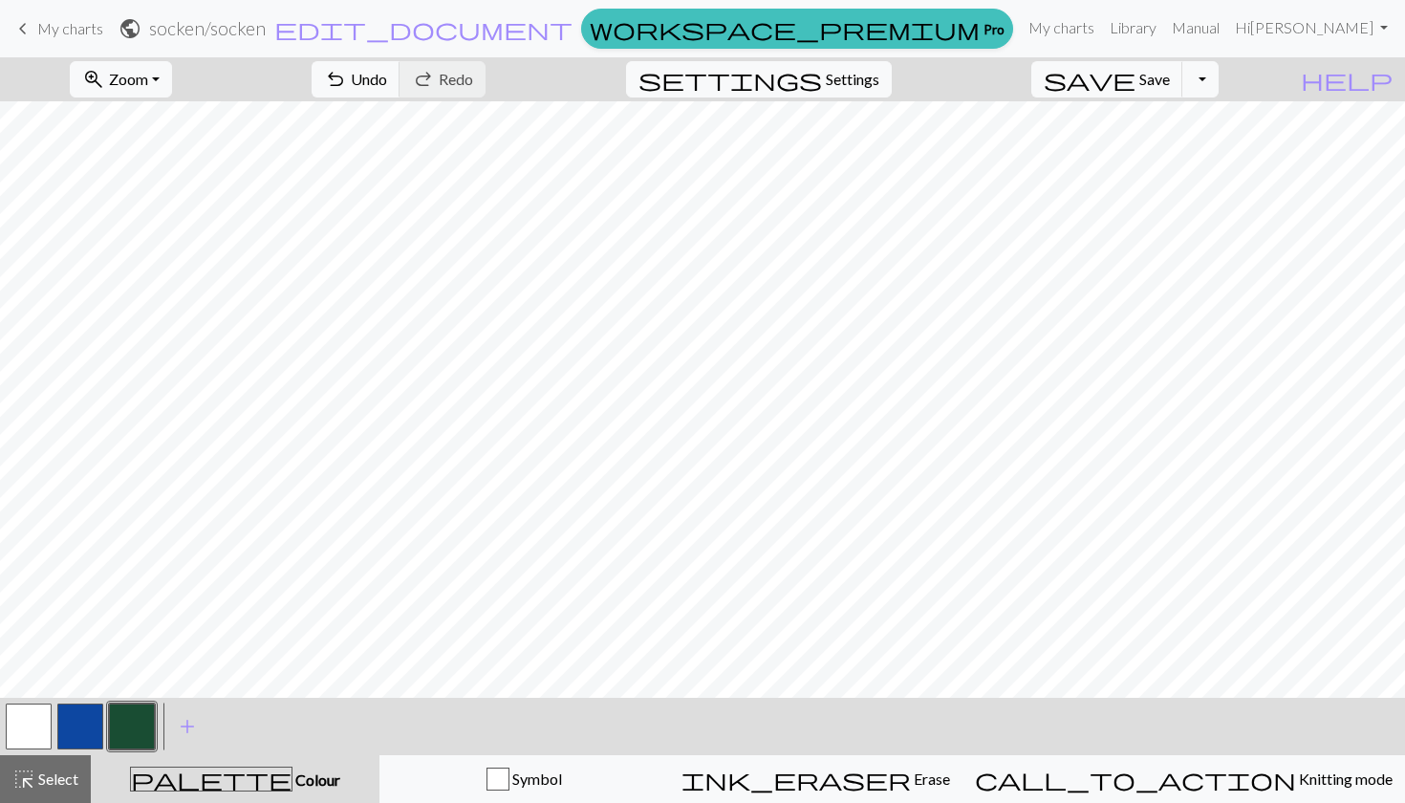
click at [144, 733] on button "button" at bounding box center [132, 727] width 46 height 46
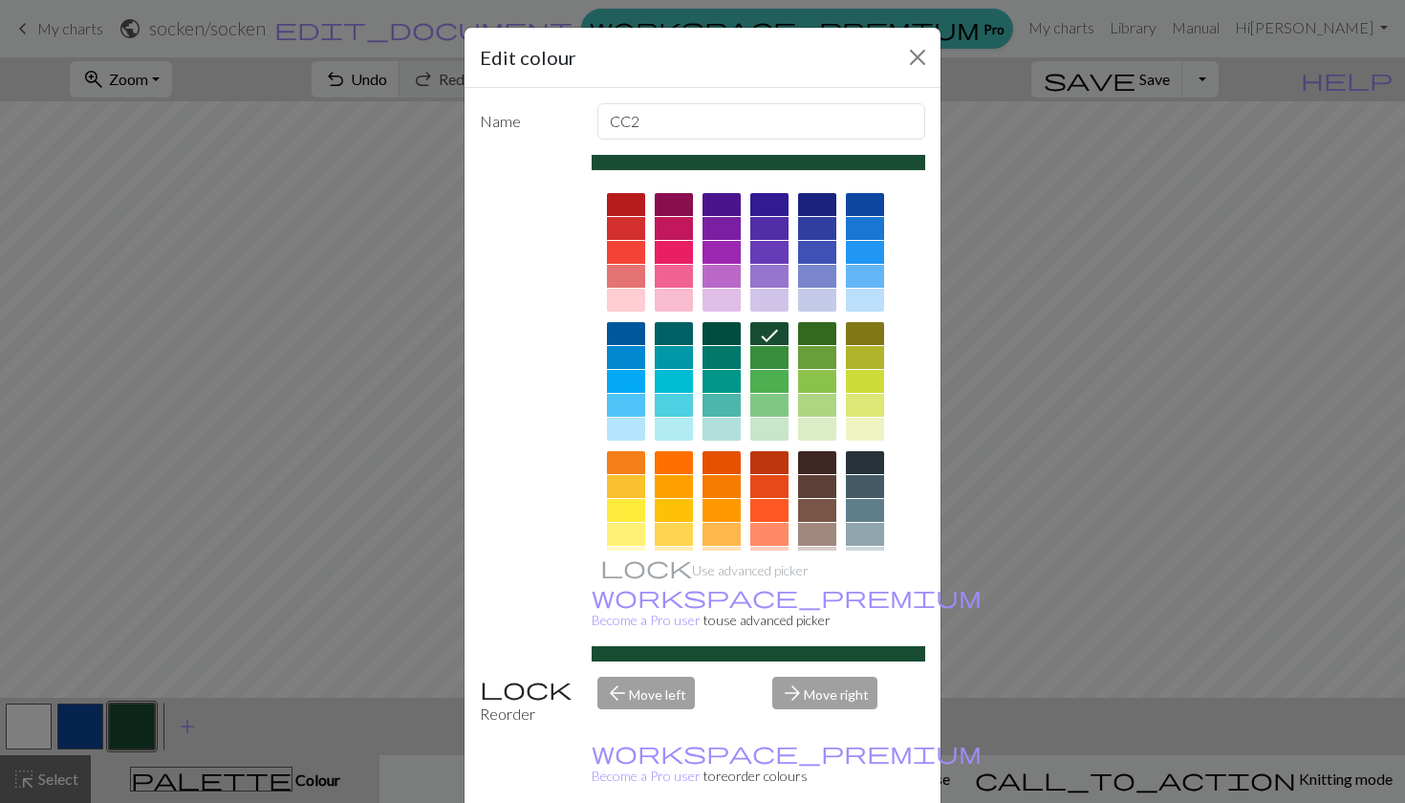
click at [144, 733] on div "Edit colour Name CC2 Use advanced picker workspace_premium Become a Pro user to…" at bounding box center [702, 401] width 1405 height 803
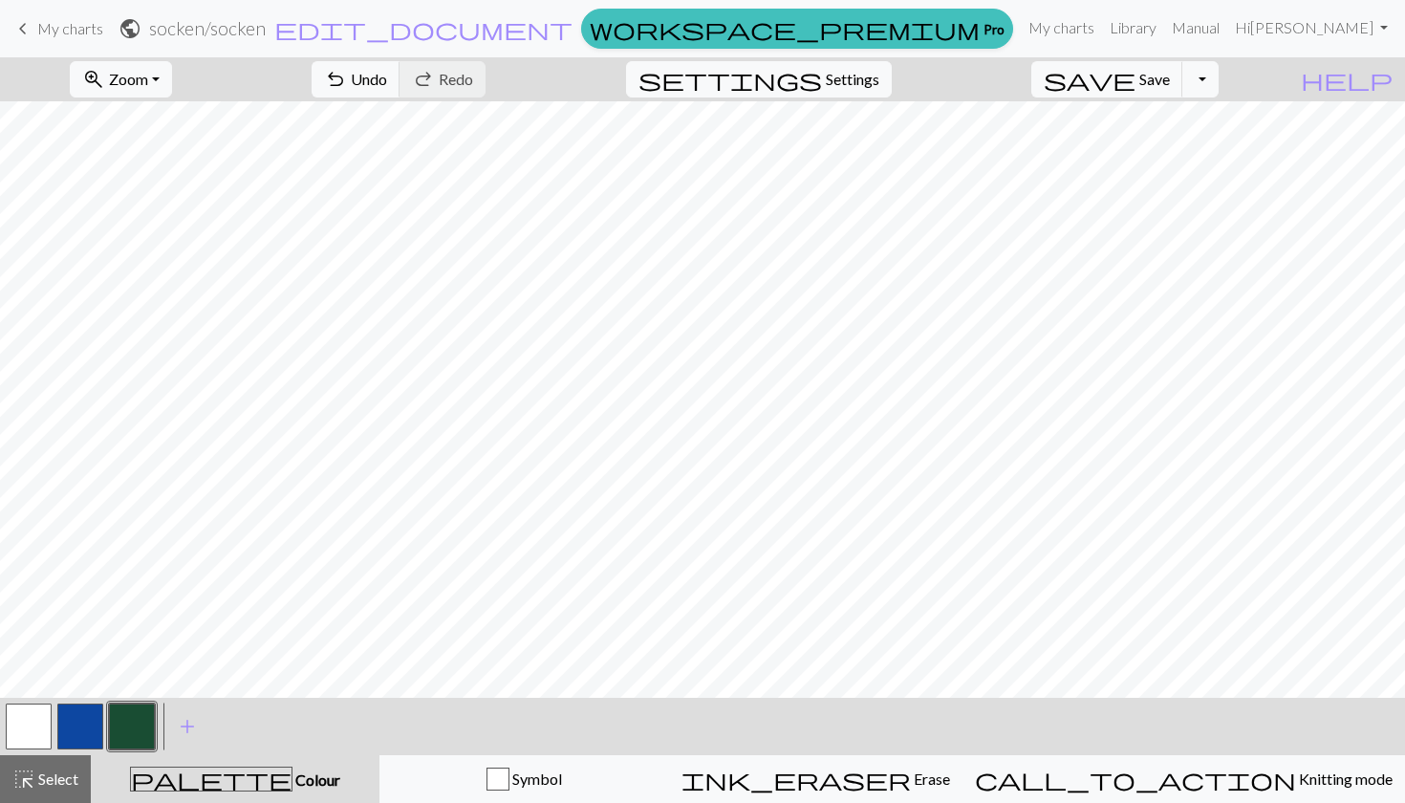
click at [144, 733] on button "button" at bounding box center [132, 727] width 46 height 46
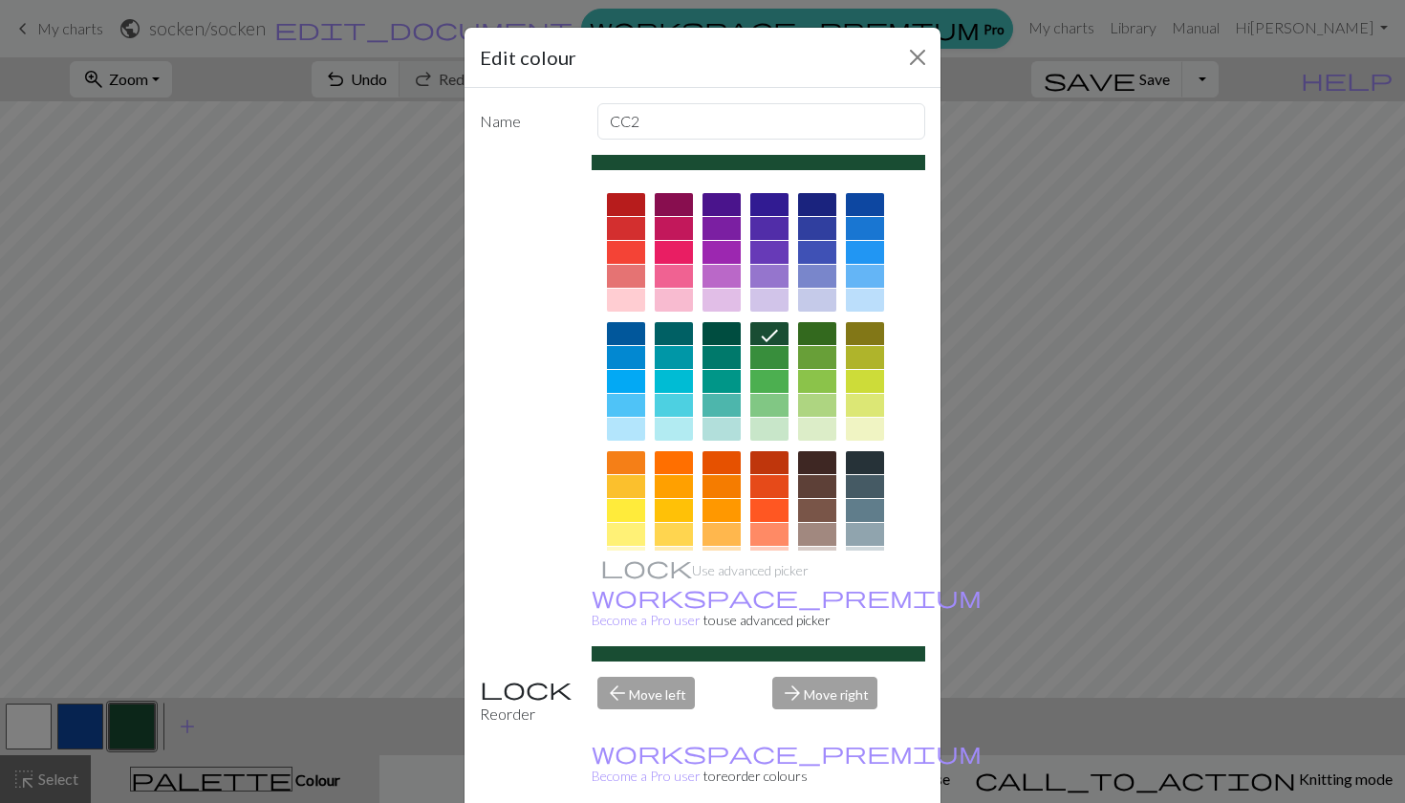
click at [144, 733] on div "Edit colour Name CC2 Use advanced picker workspace_premium Become a Pro user to…" at bounding box center [702, 401] width 1405 height 803
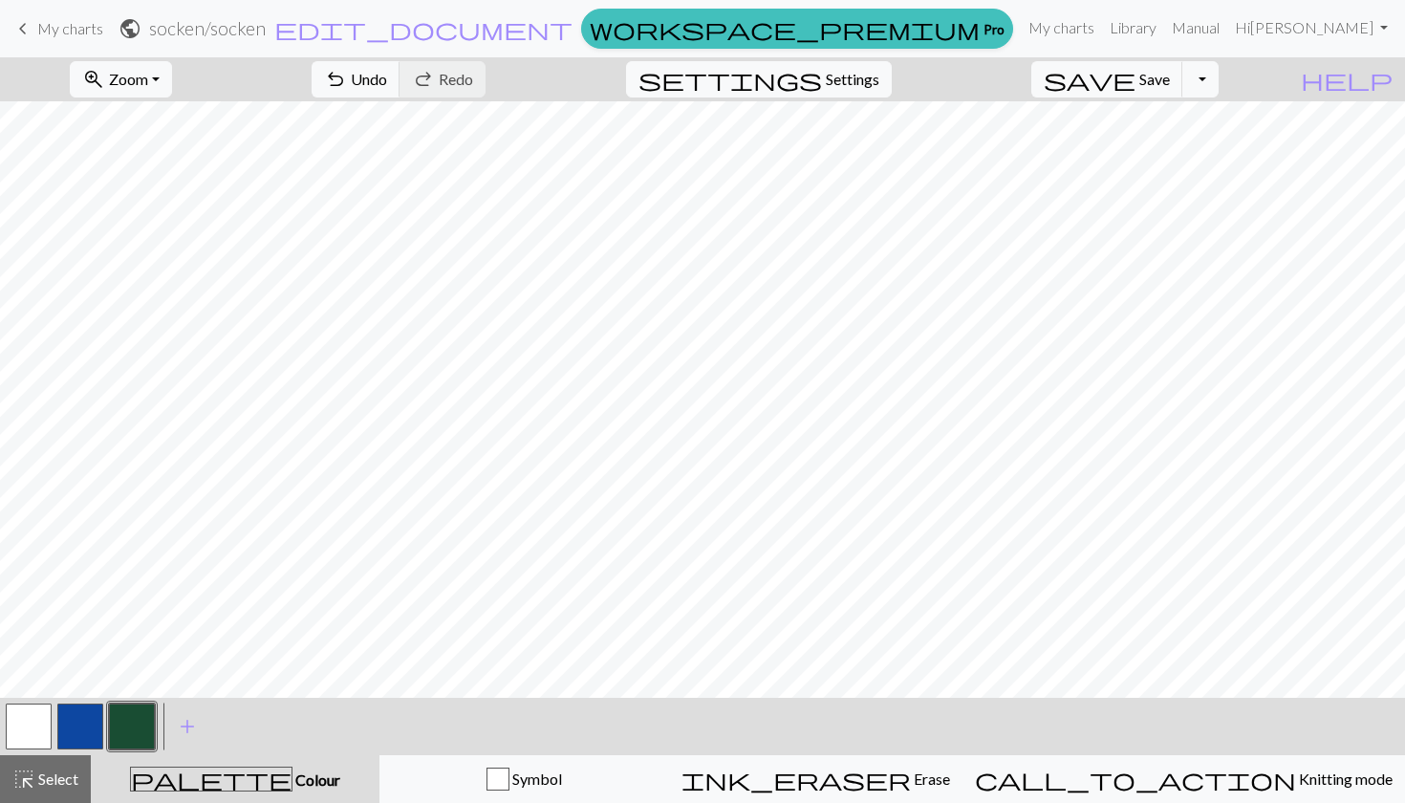
click at [144, 733] on button "button" at bounding box center [132, 727] width 46 height 46
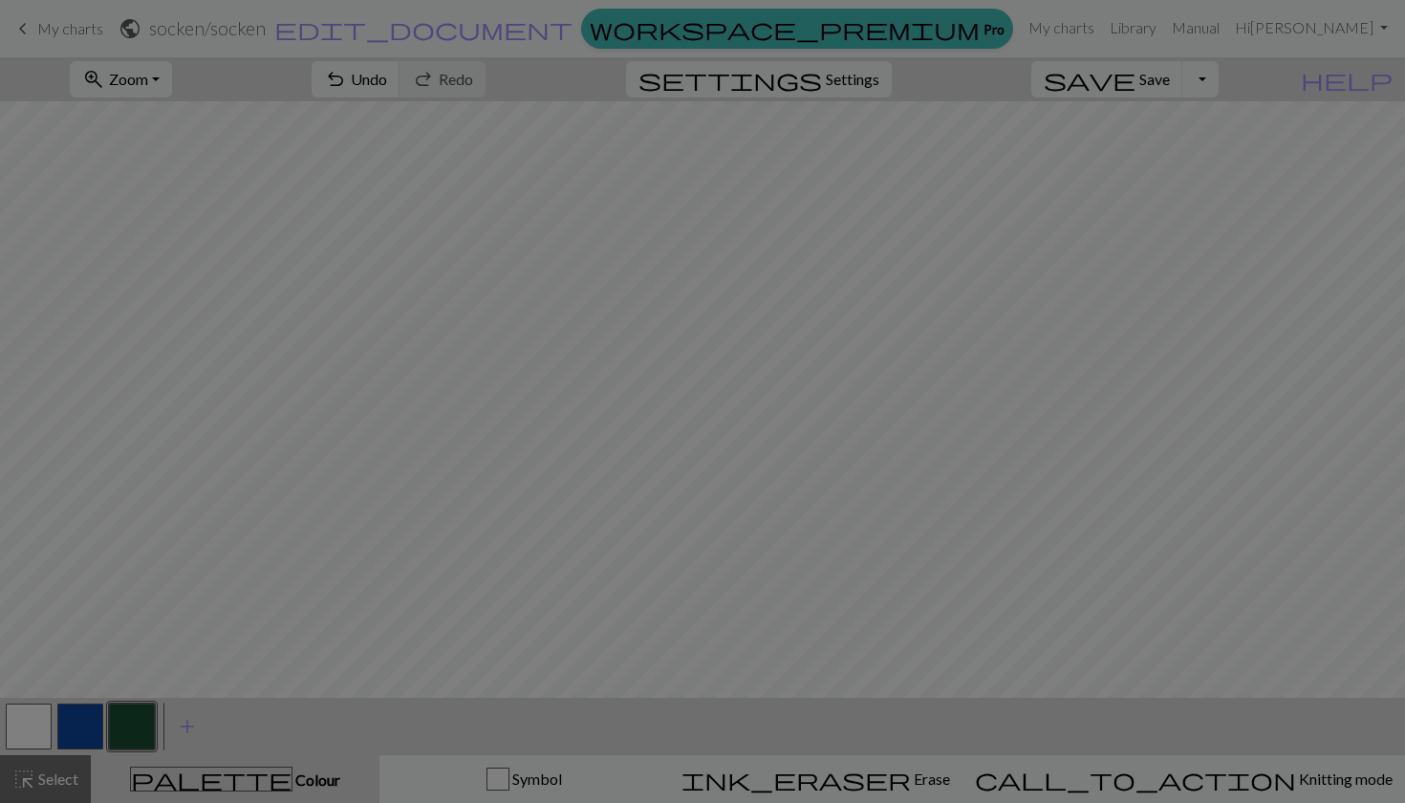
click at [144, 733] on div "Edit colour Name CC2 Use advanced picker workspace_premium Become a Pro user to…" at bounding box center [702, 401] width 1405 height 803
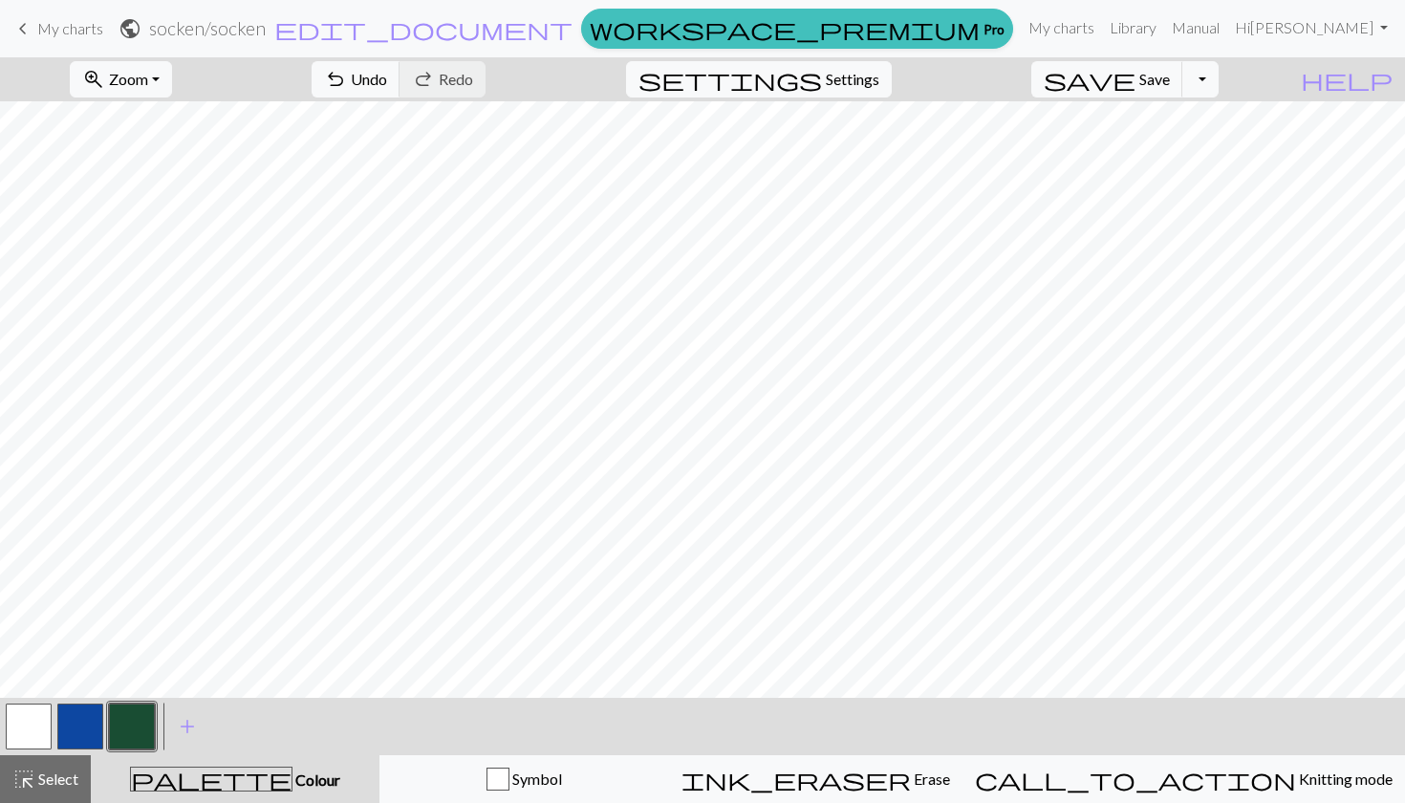
click at [144, 733] on button "button" at bounding box center [132, 727] width 46 height 46
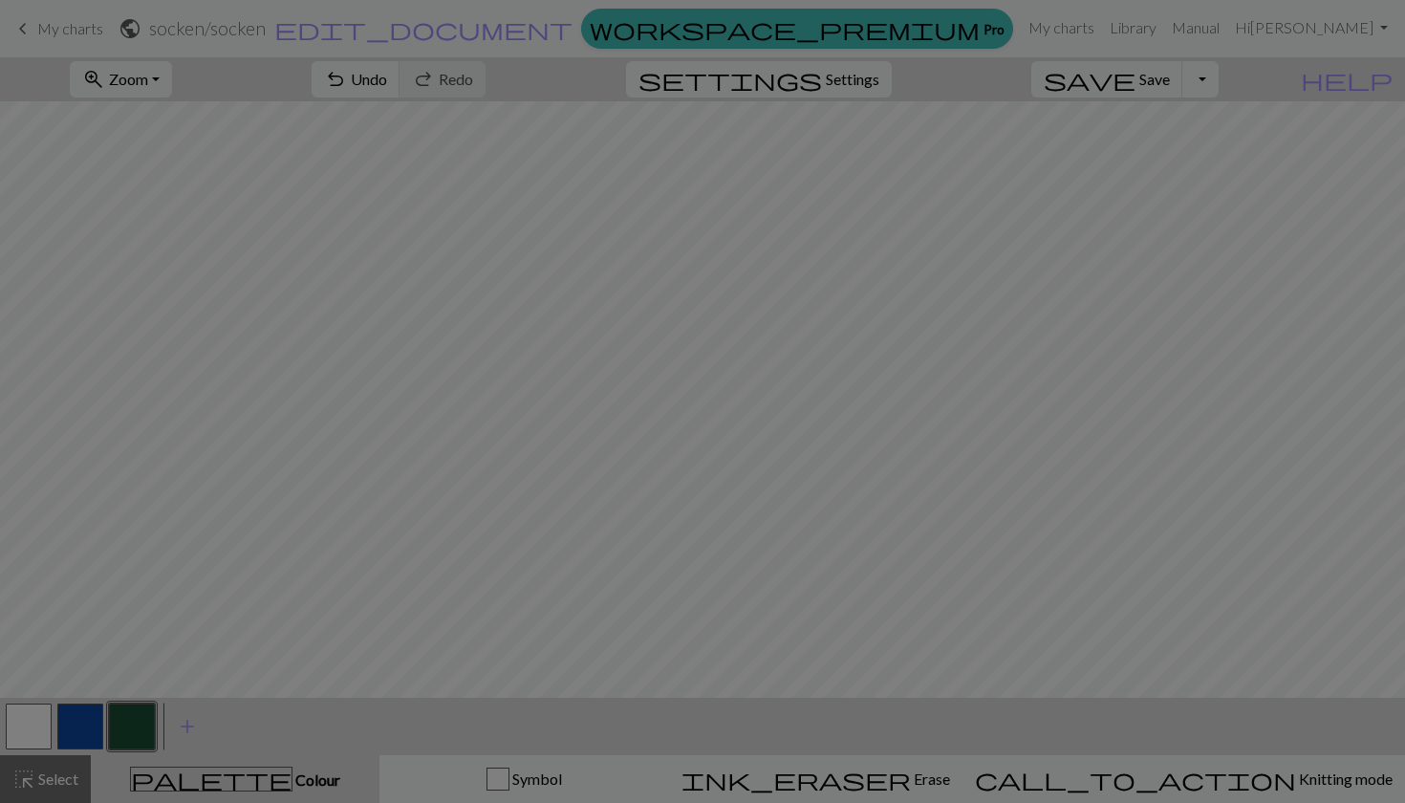
click at [144, 733] on div "Edit colour Name CC2 Use advanced picker workspace_premium Become a Pro user to…" at bounding box center [702, 401] width 1405 height 803
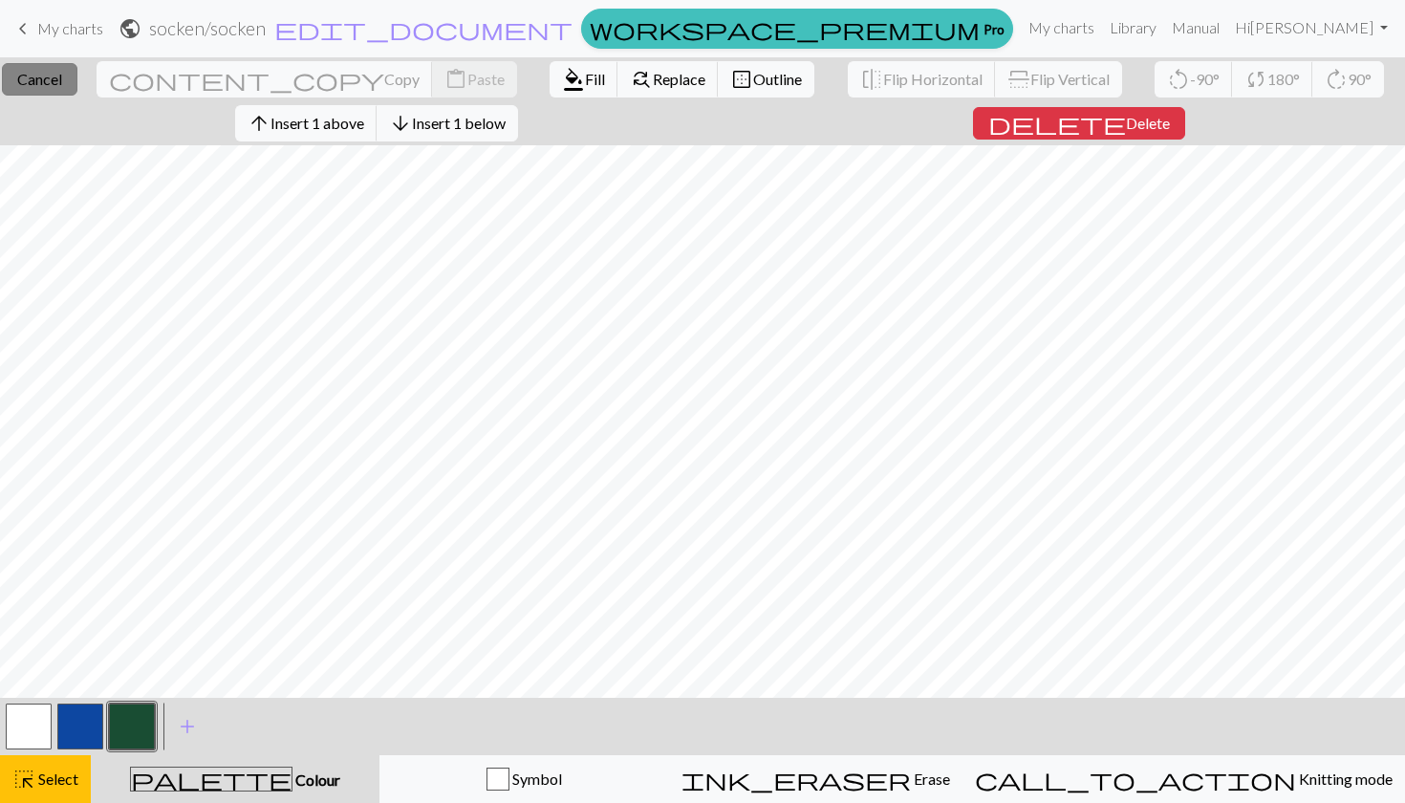
click at [68, 88] on button "close Cancel" at bounding box center [40, 79] width 76 height 33
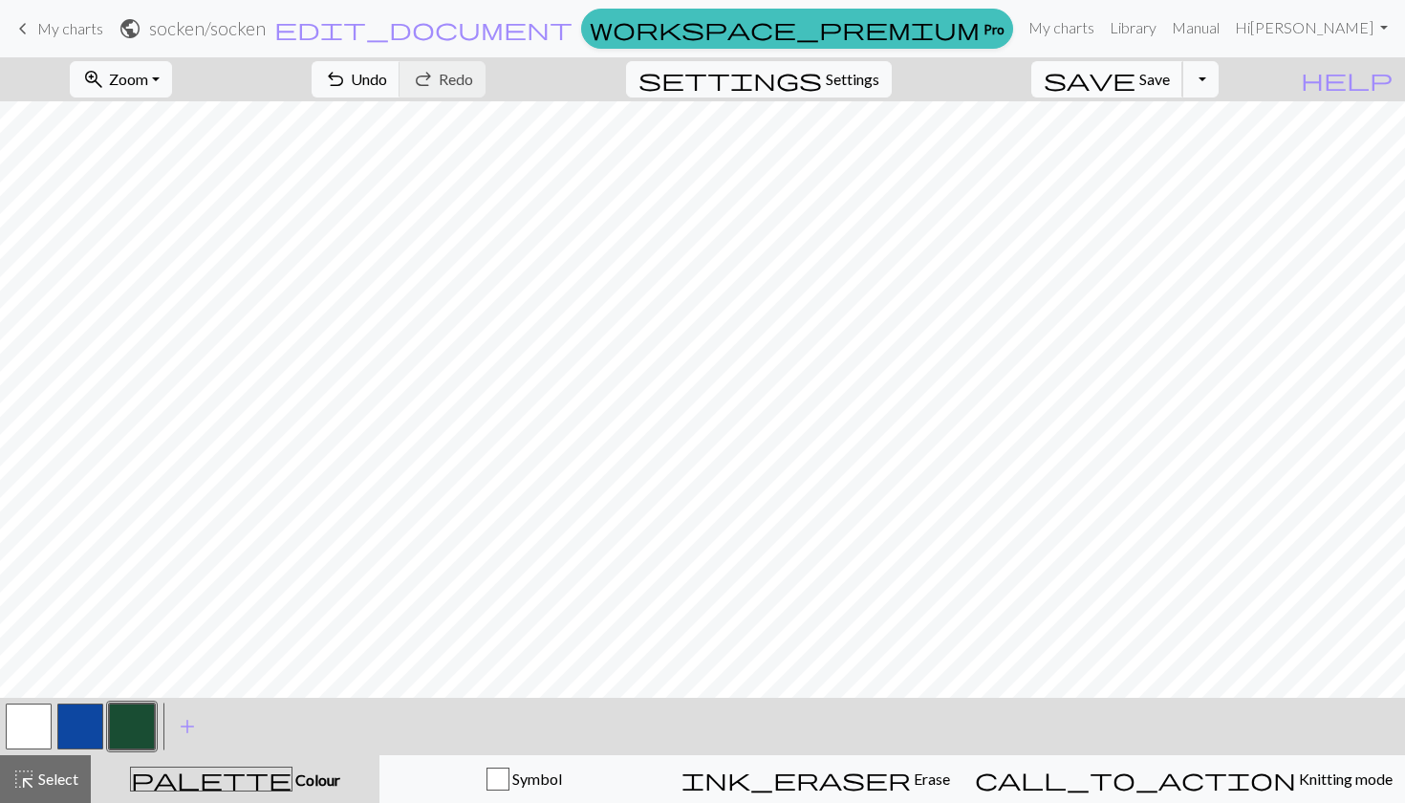
click at [1136, 76] on span "save" at bounding box center [1090, 79] width 92 height 27
click at [1157, 76] on div "Chart saved" at bounding box center [702, 38] width 1405 height 76
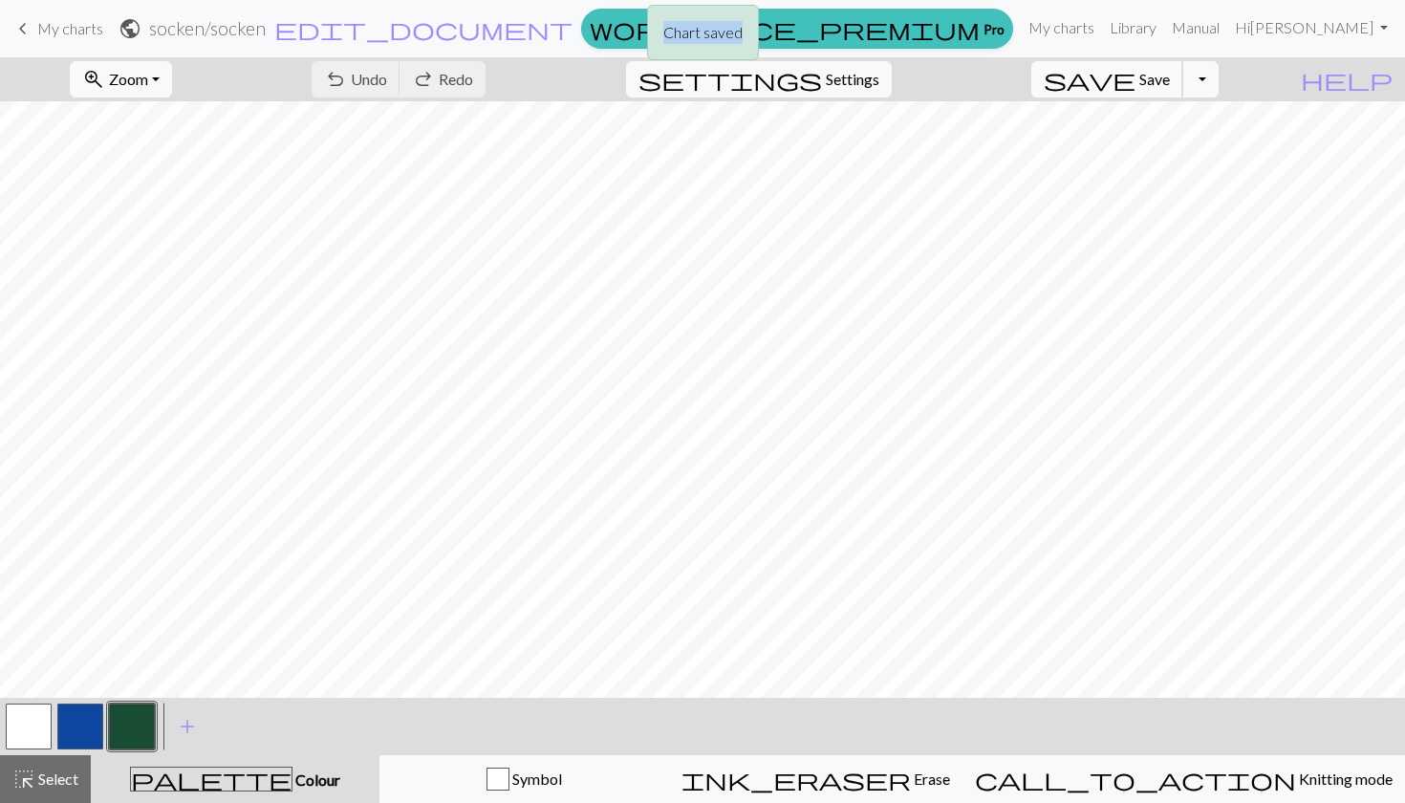
click at [1157, 76] on div "Chart saved Chart saved Chart saved" at bounding box center [702, 113] width 1405 height 227
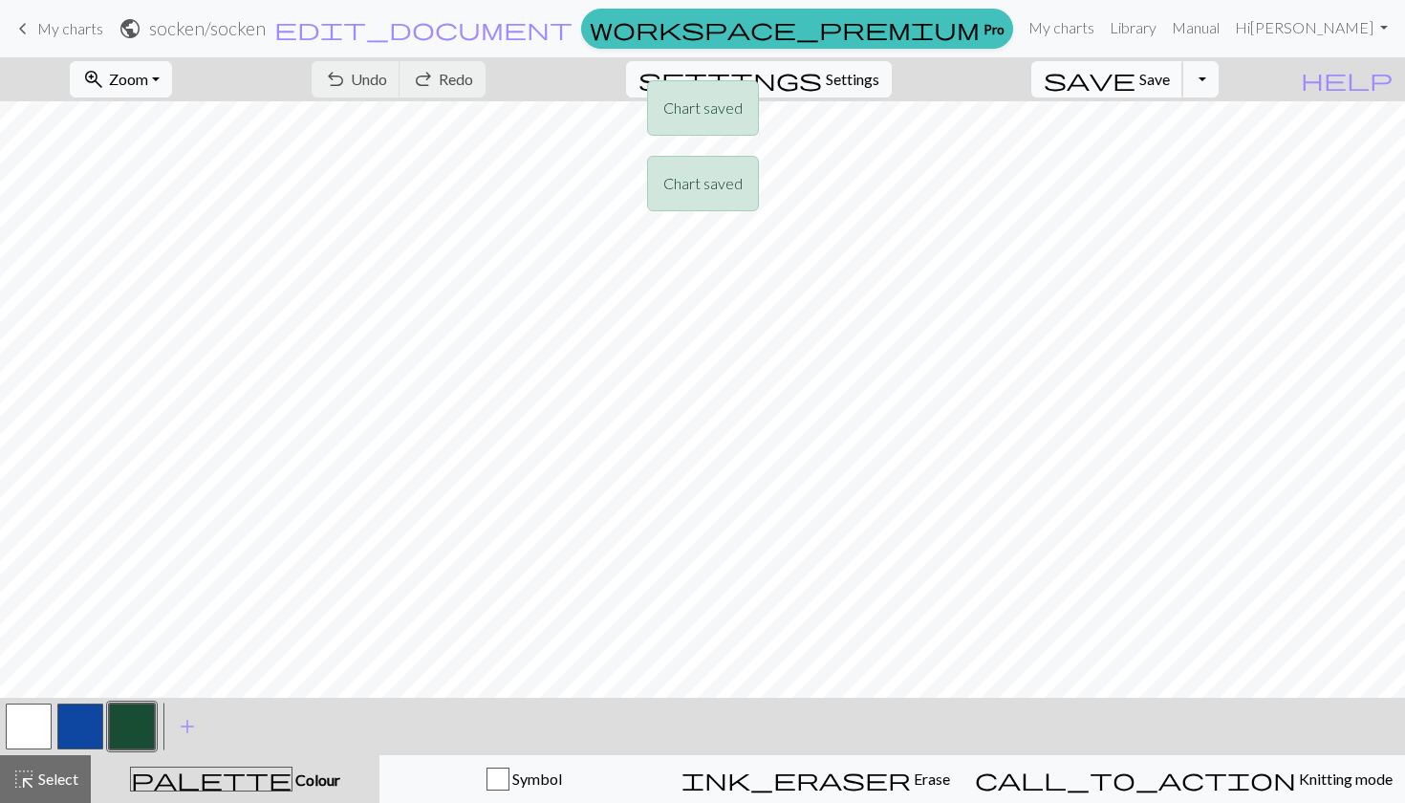
click at [1157, 76] on div "Chart saved Chart saved Chart saved" at bounding box center [702, 113] width 1405 height 227
click at [1157, 76] on div "Chart saved Chart saved" at bounding box center [702, 75] width 1405 height 151
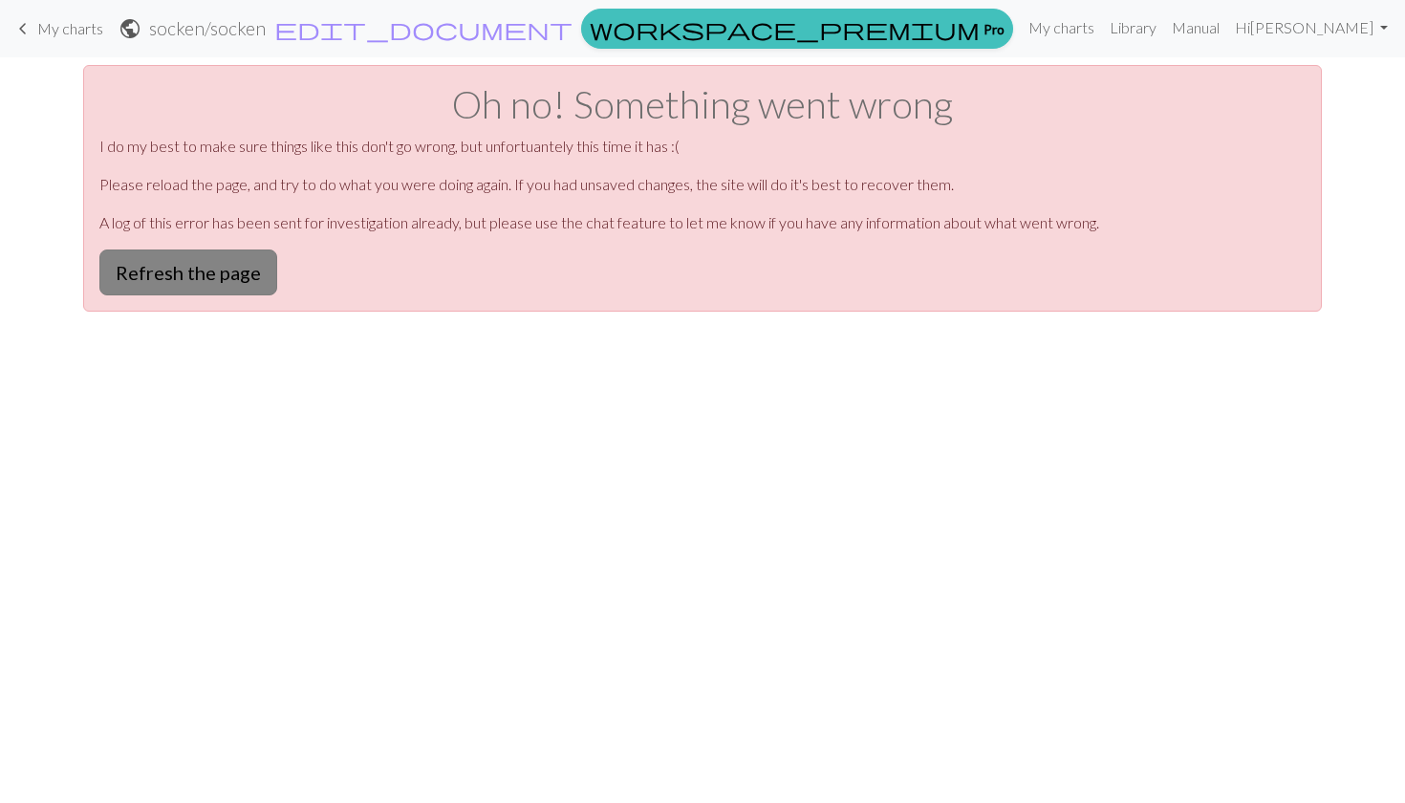
click at [256, 285] on button "Refresh the page" at bounding box center [188, 273] width 178 height 46
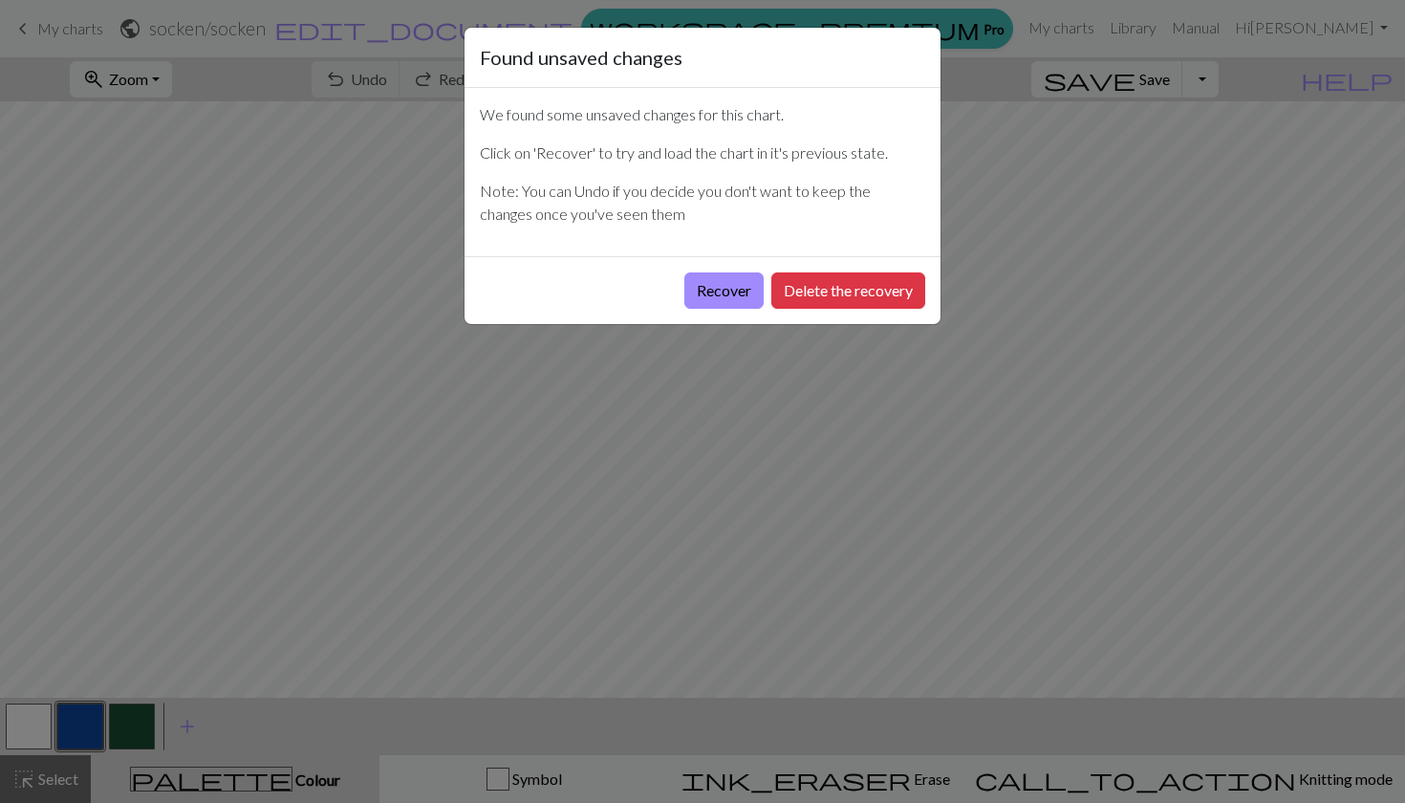
click at [605, 416] on div "Found unsaved changes We found some unsaved changes for this chart. Click on 'R…" at bounding box center [702, 401] width 1405 height 803
click at [715, 284] on button "Recover" at bounding box center [724, 290] width 79 height 36
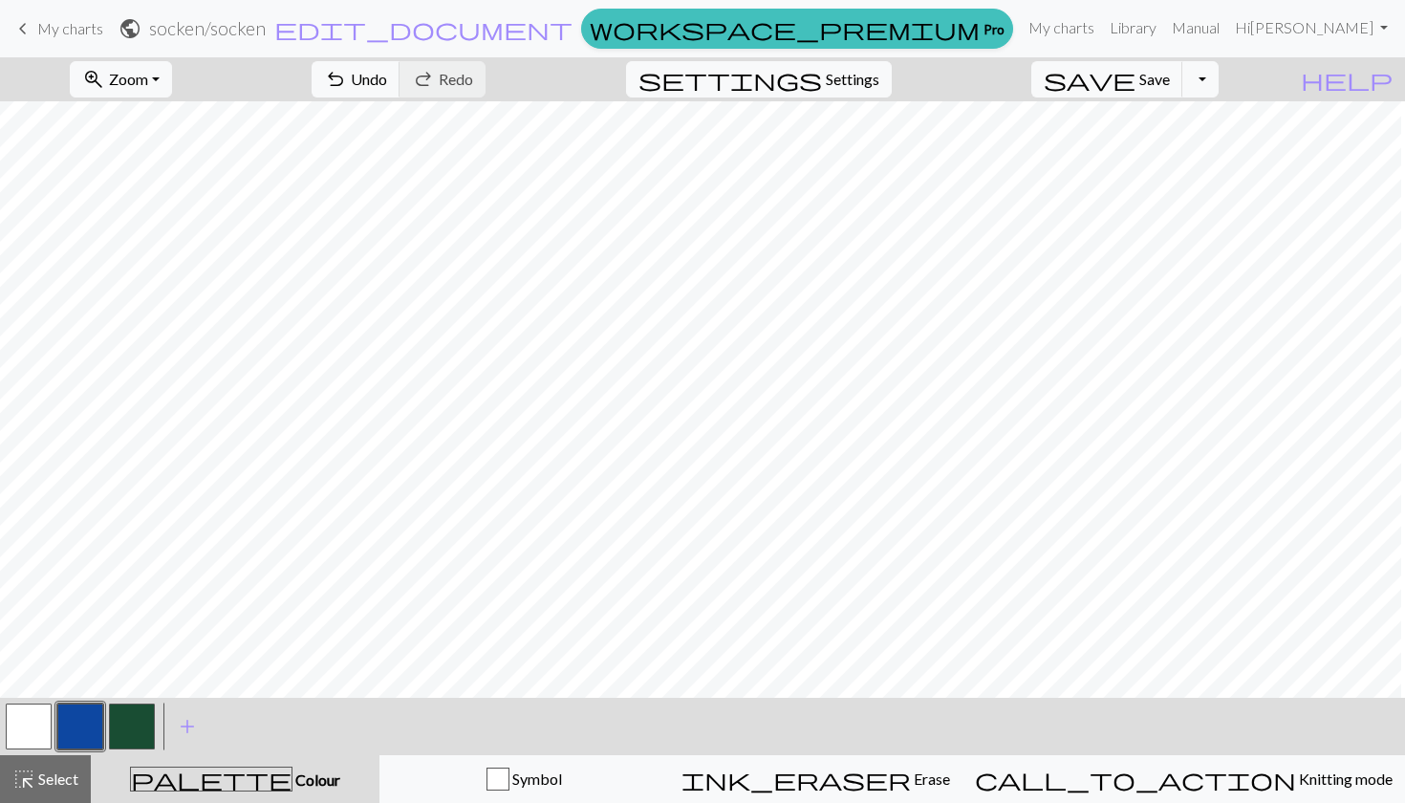
scroll to position [230, -27]
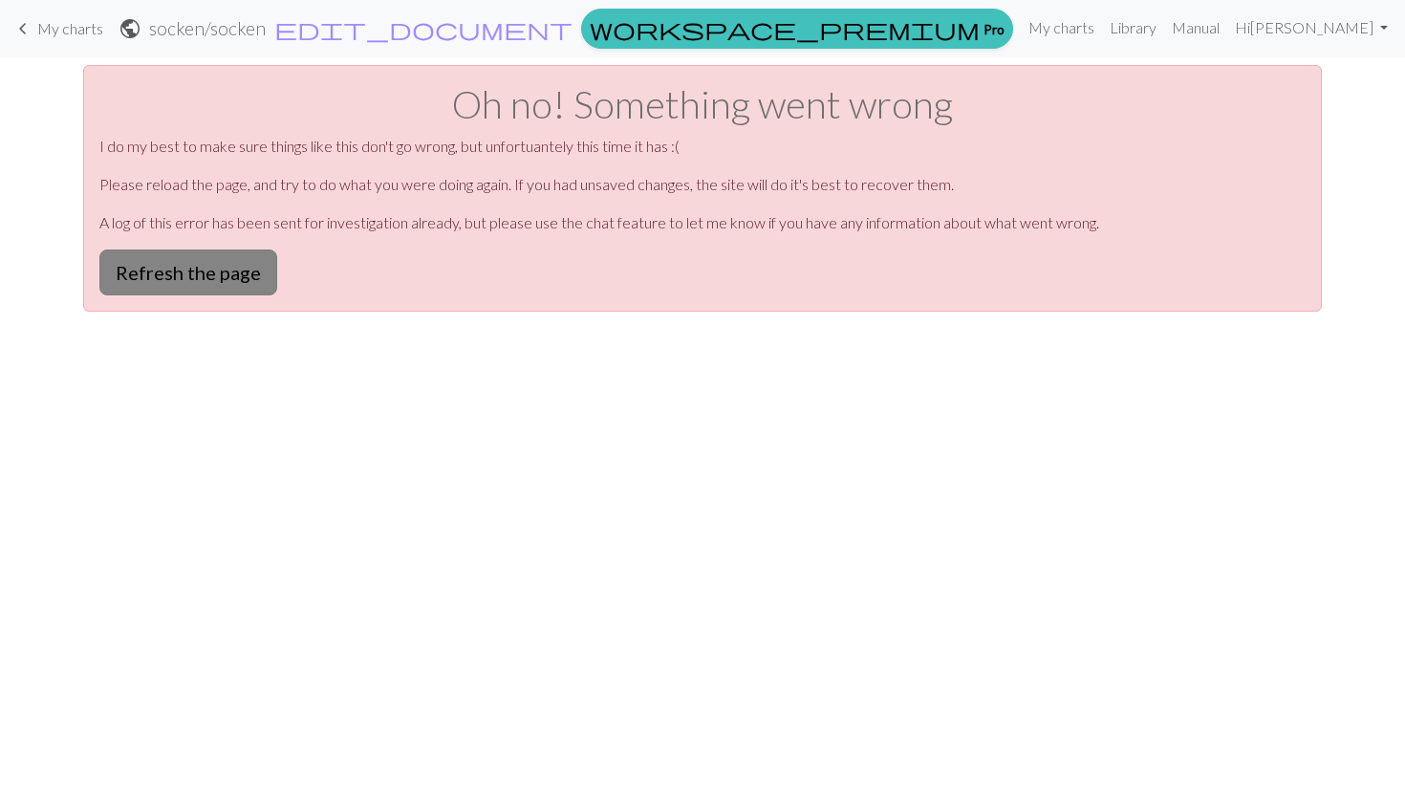
click at [202, 274] on button "Refresh the page" at bounding box center [188, 273] width 178 height 46
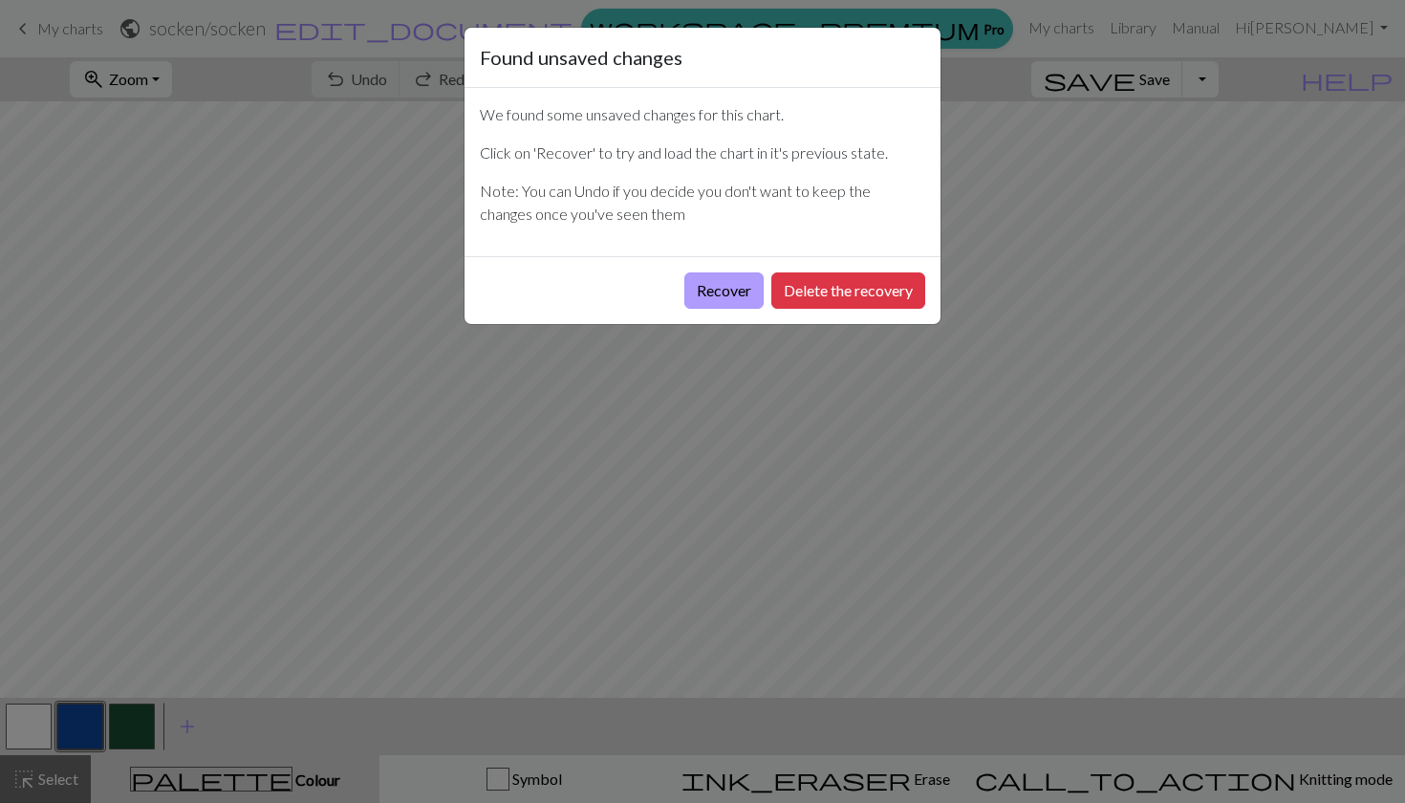
click at [718, 288] on button "Recover" at bounding box center [724, 290] width 79 height 36
